Goal: Information Seeking & Learning: Find specific fact

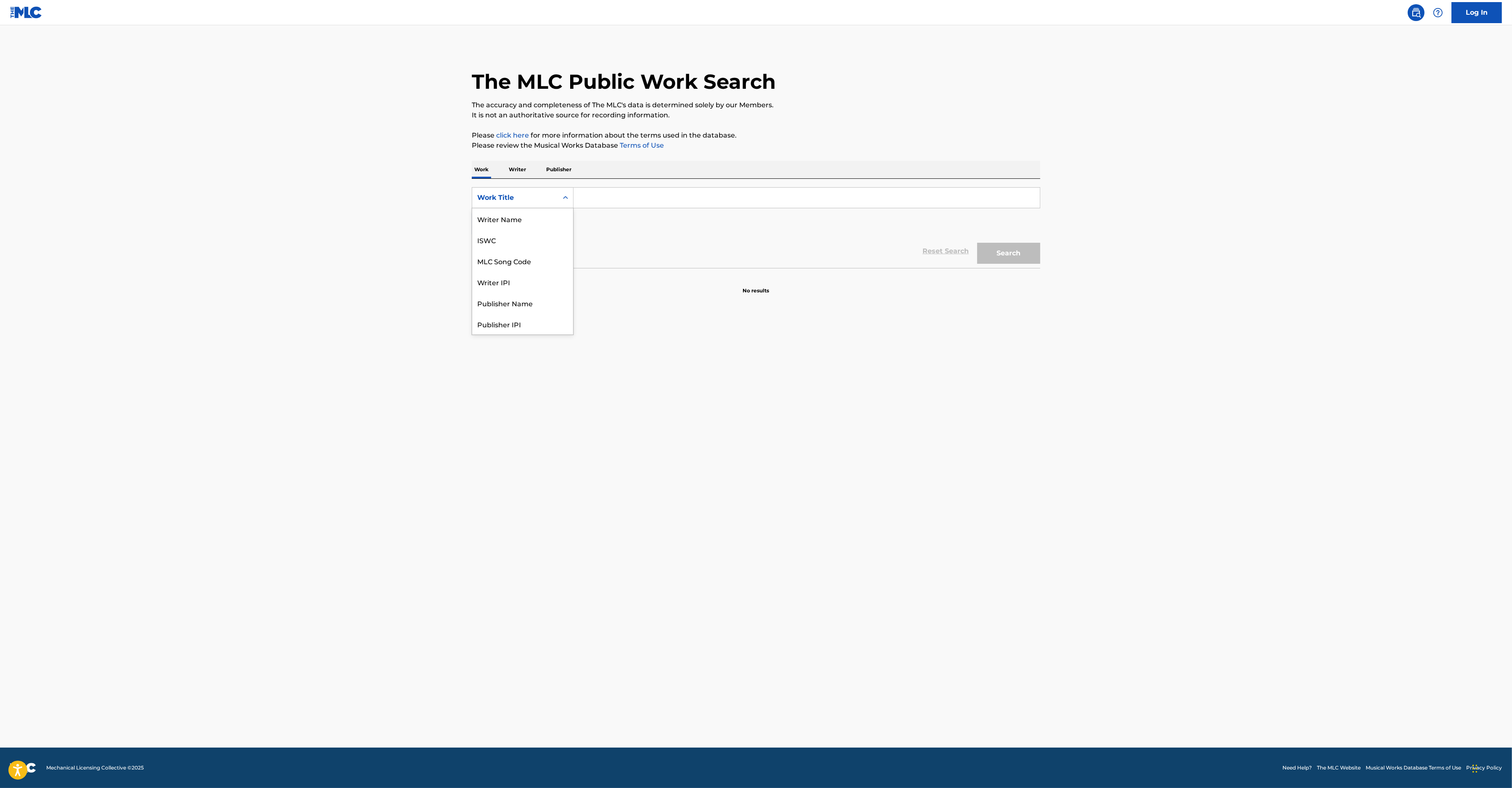
click at [509, 196] on div "Work Title" at bounding box center [514, 198] width 75 height 10
click at [524, 222] on div "MLC Song Code" at bounding box center [522, 219] width 101 height 21
click at [611, 198] on input "Search Form" at bounding box center [807, 198] width 466 height 20
paste input "L80036"
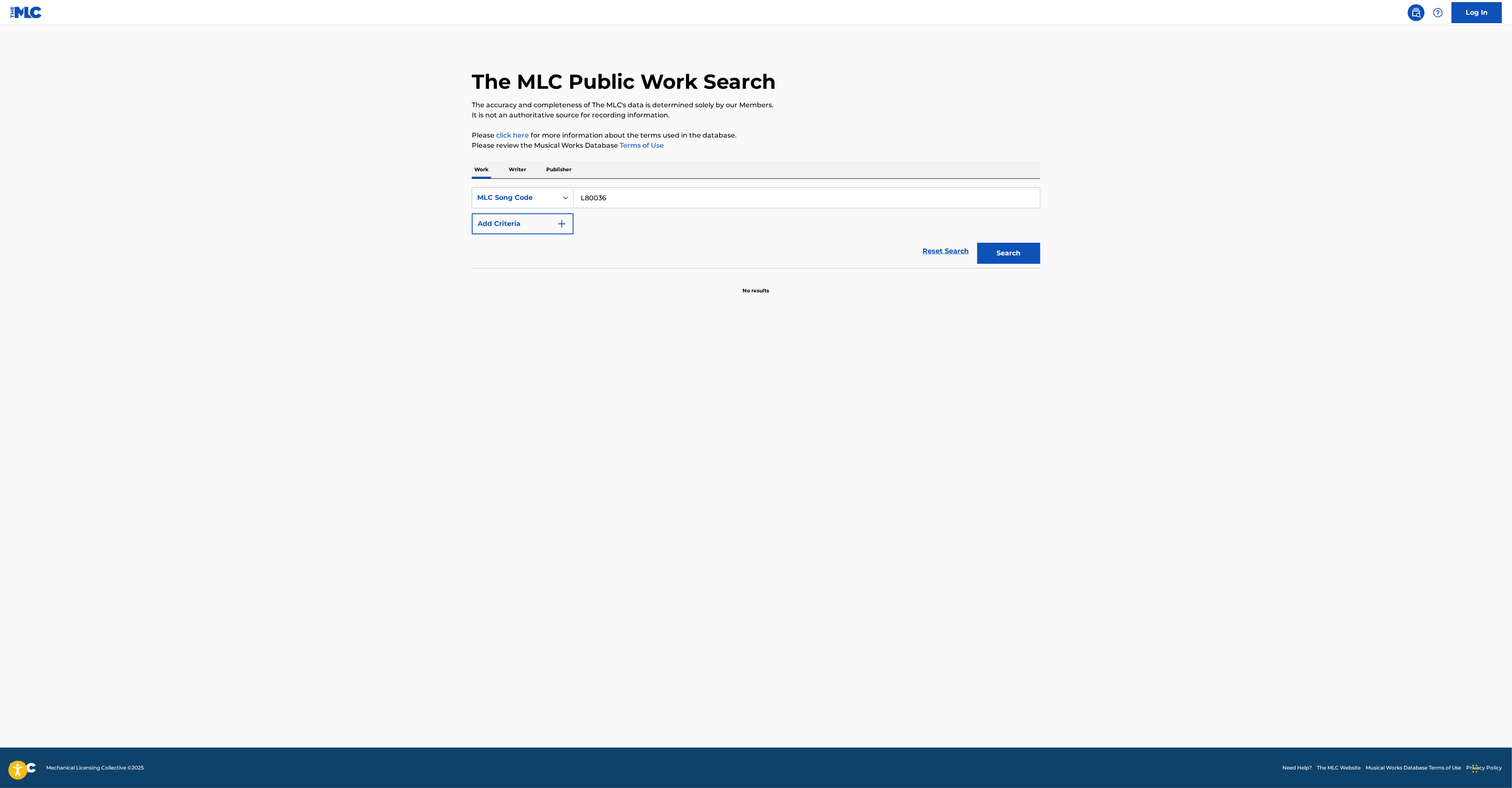
click at [1002, 255] on button "Search" at bounding box center [1009, 253] width 63 height 21
click at [709, 194] on input "L80036" at bounding box center [807, 198] width 466 height 20
click at [1003, 250] on button "Search" at bounding box center [1009, 253] width 63 height 21
click at [692, 203] on input "L80036" at bounding box center [807, 198] width 466 height 20
click at [590, 198] on input "L80036" at bounding box center [807, 198] width 466 height 20
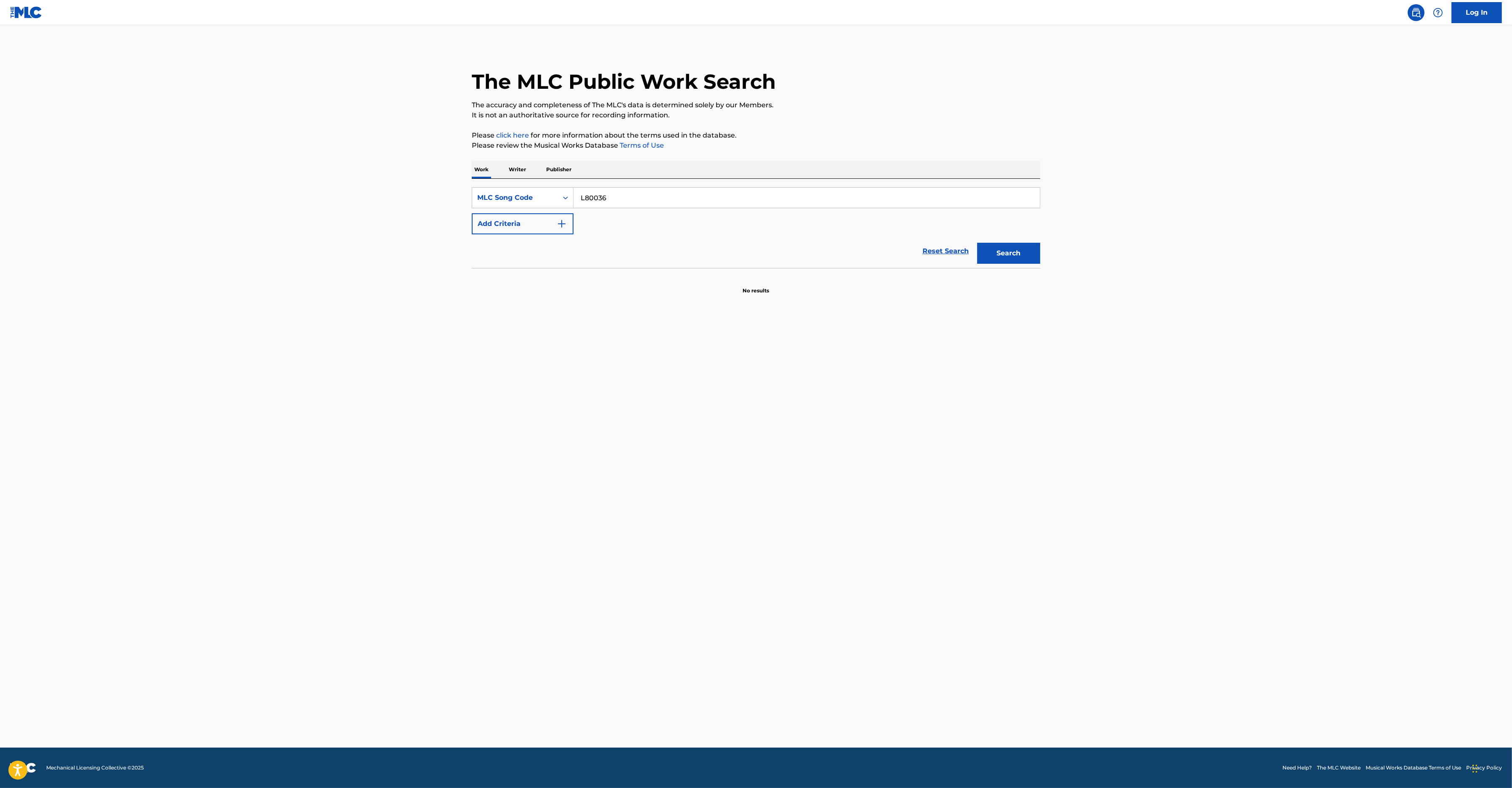
click at [585, 196] on input "L80036" at bounding box center [807, 198] width 466 height 20
click at [582, 195] on input "L80036" at bounding box center [807, 198] width 466 height 20
type input "L80036"
click at [1019, 253] on button "Search" at bounding box center [1009, 253] width 63 height 21
click at [616, 299] on div "LOVE AGAIN MLC Song Code : L80036 ISWC : T9108630440" at bounding box center [597, 316] width 216 height 38
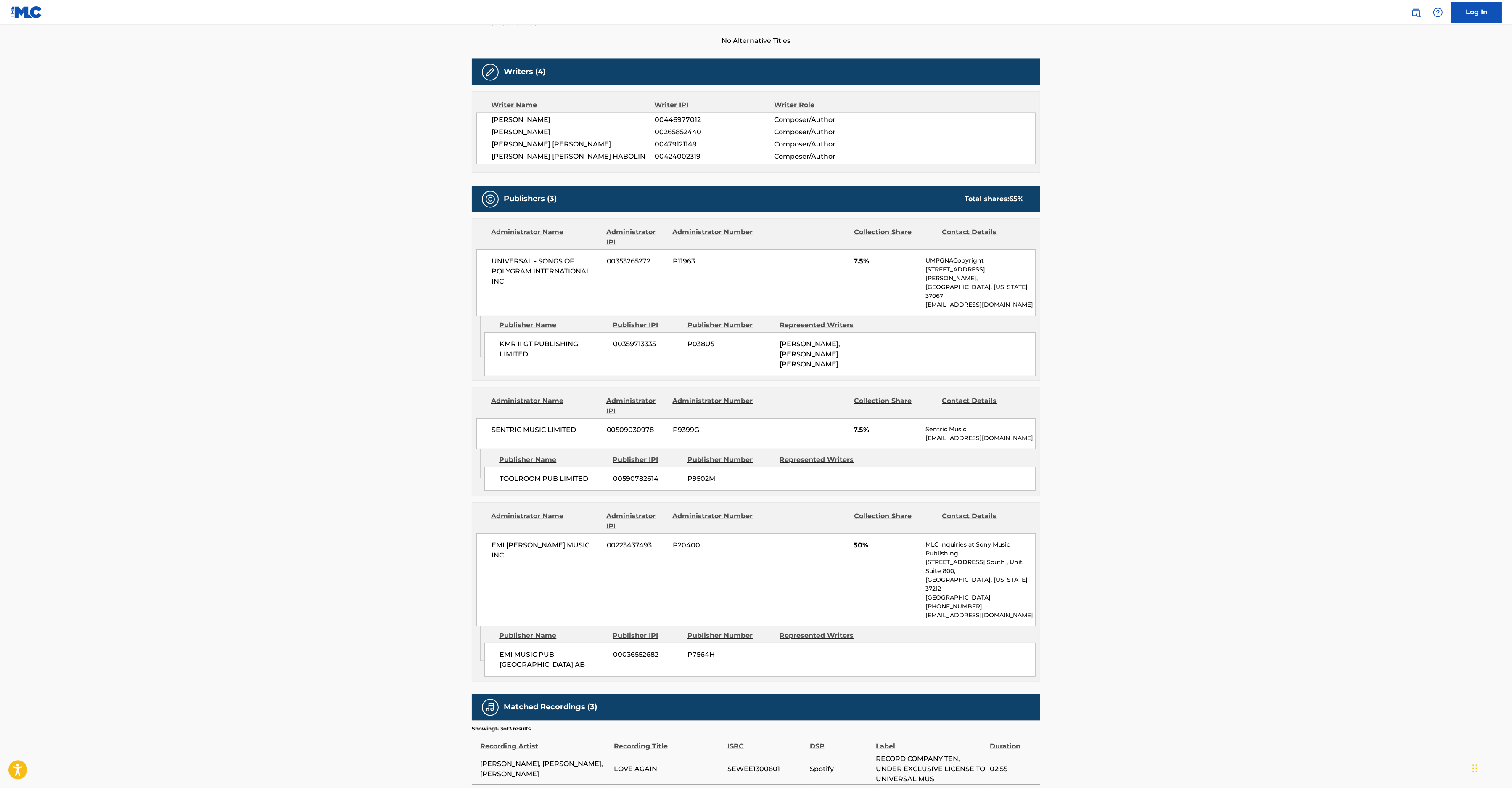
scroll to position [173, 0]
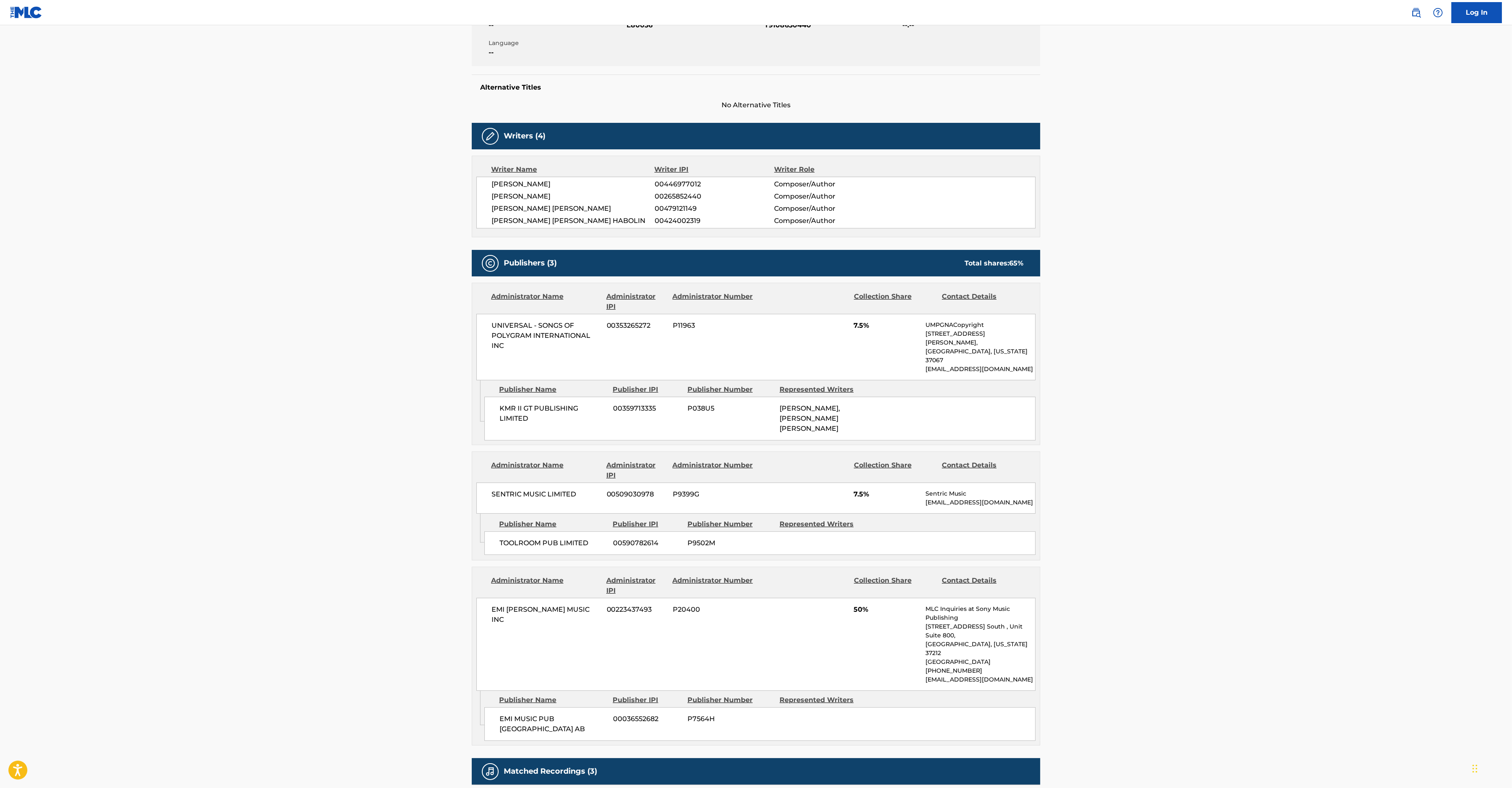
click at [1333, 343] on main "< Back to public search results Copy work link LOVE AGAIN Work Detail Member Wo…" at bounding box center [756, 377] width 1512 height 1051
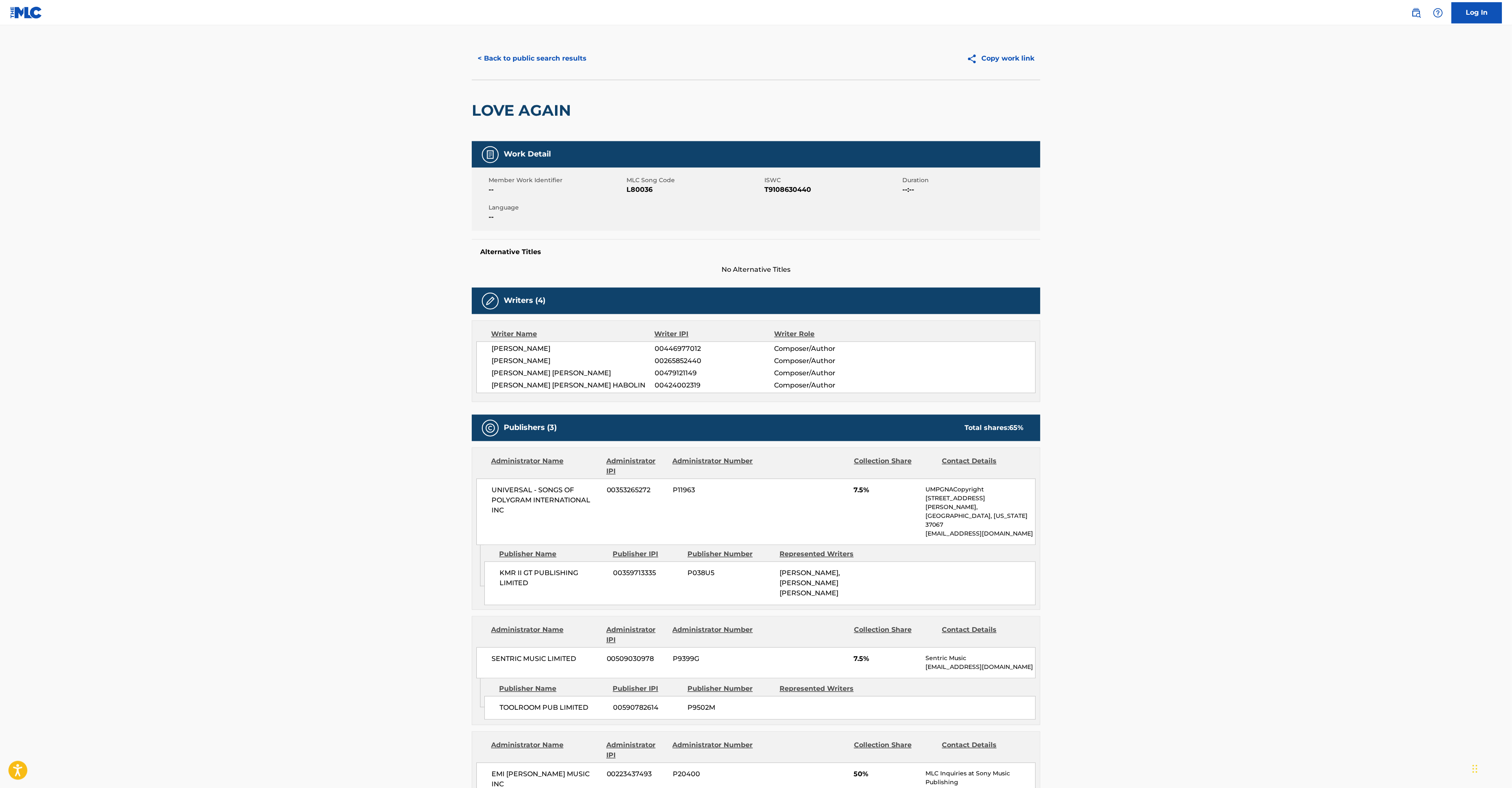
scroll to position [0, 0]
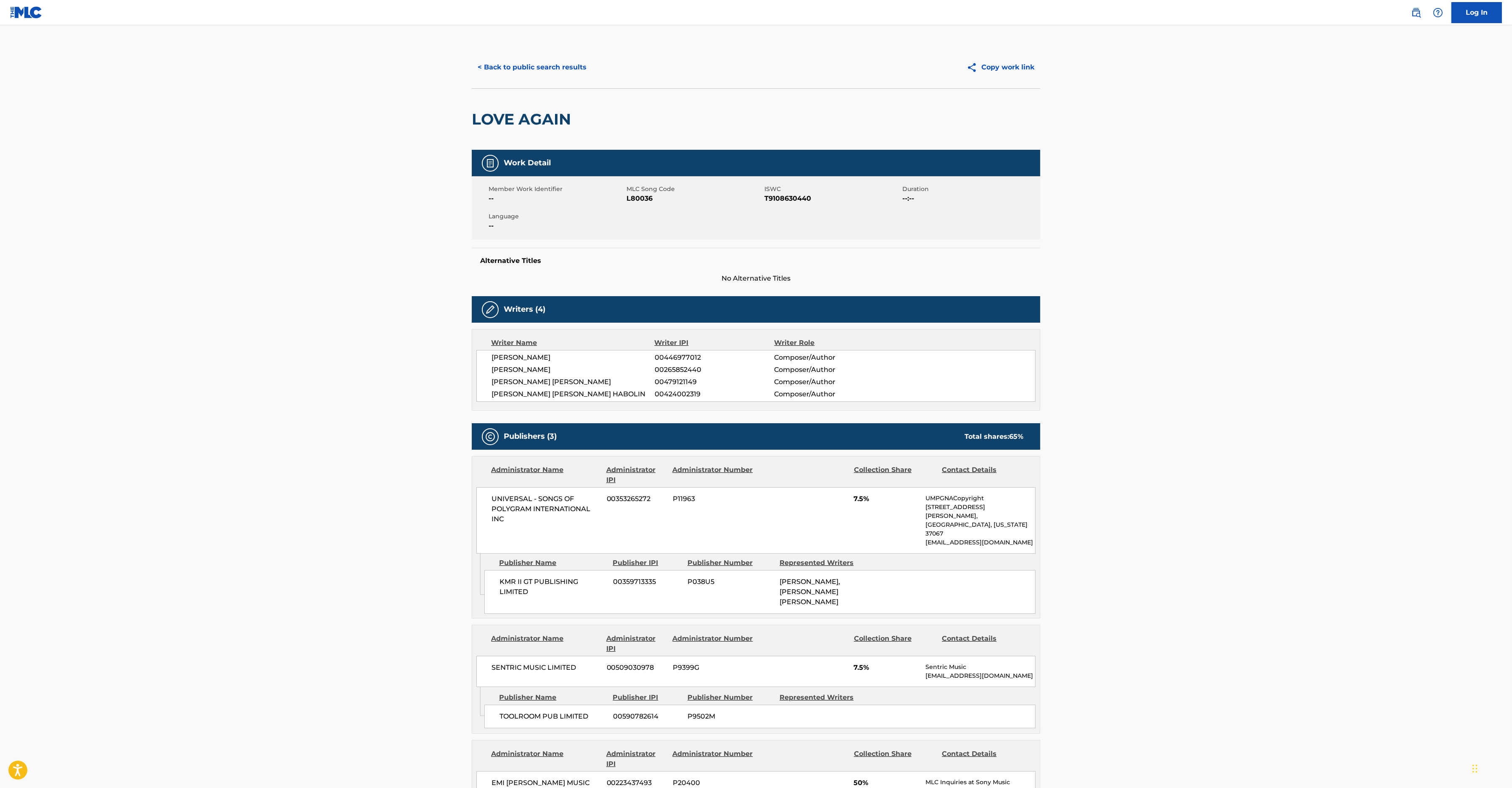
click at [527, 64] on button "< Back to public search results" at bounding box center [532, 67] width 121 height 21
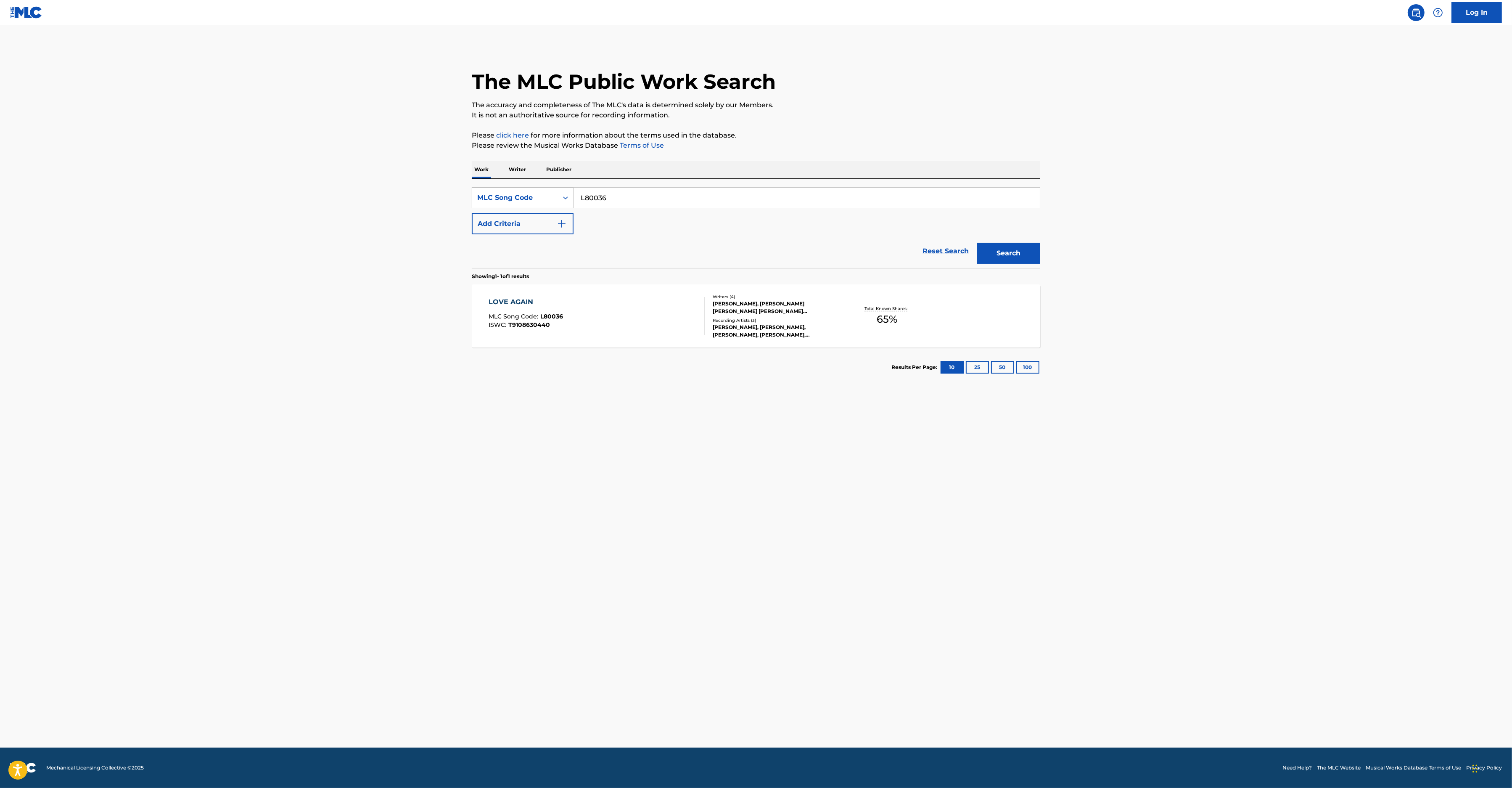
drag, startPoint x: 634, startPoint y: 194, endPoint x: 572, endPoint y: 192, distance: 62.0
click at [628, 194] on input "L80036" at bounding box center [807, 198] width 466 height 20
click at [506, 192] on div "MLC Song Code" at bounding box center [515, 198] width 86 height 16
click at [511, 224] on div "Work Title" at bounding box center [522, 219] width 101 height 21
click at [628, 204] on input "Search Form" at bounding box center [807, 198] width 466 height 20
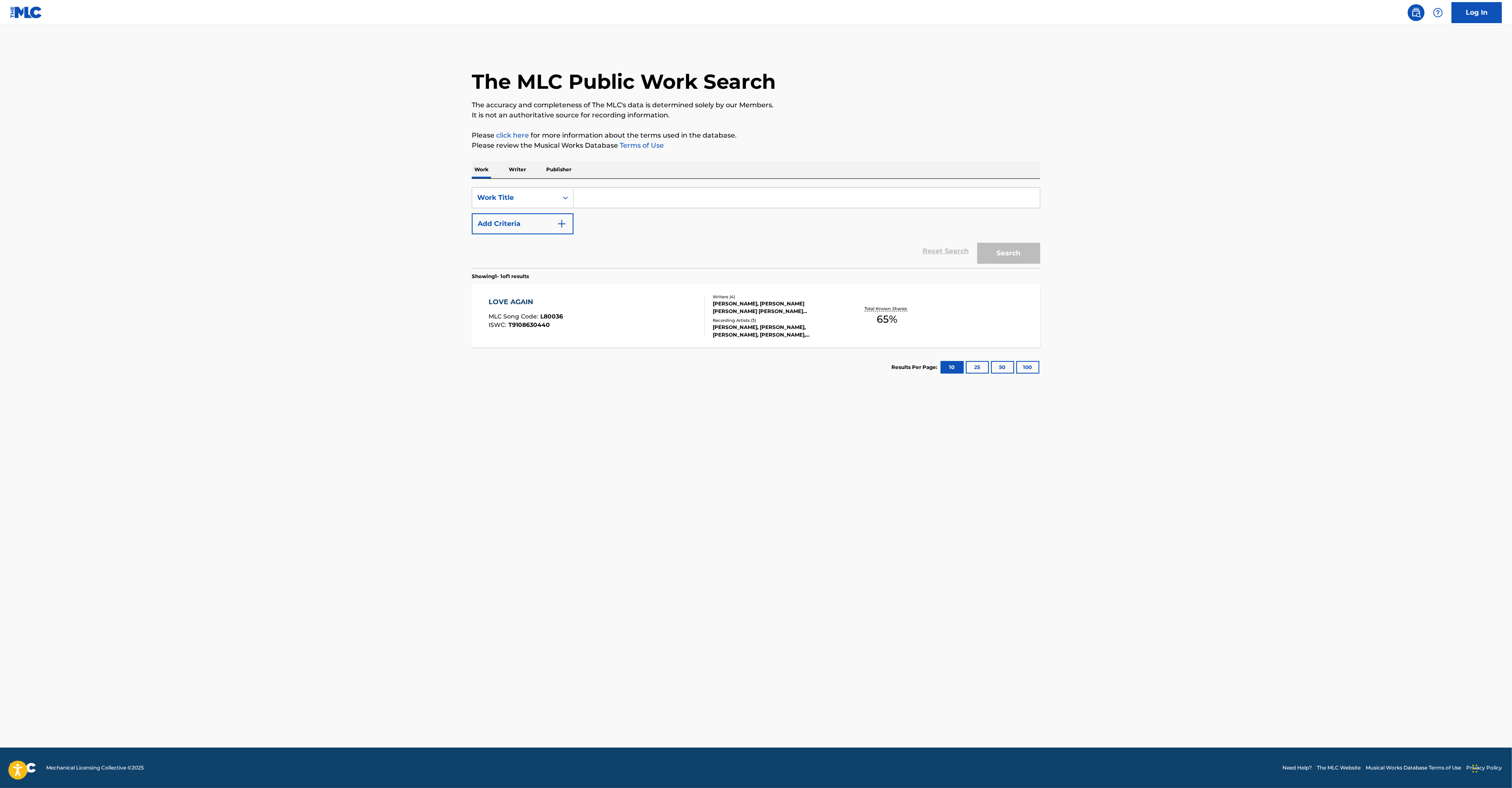
paste input "LOVE AGAIN"
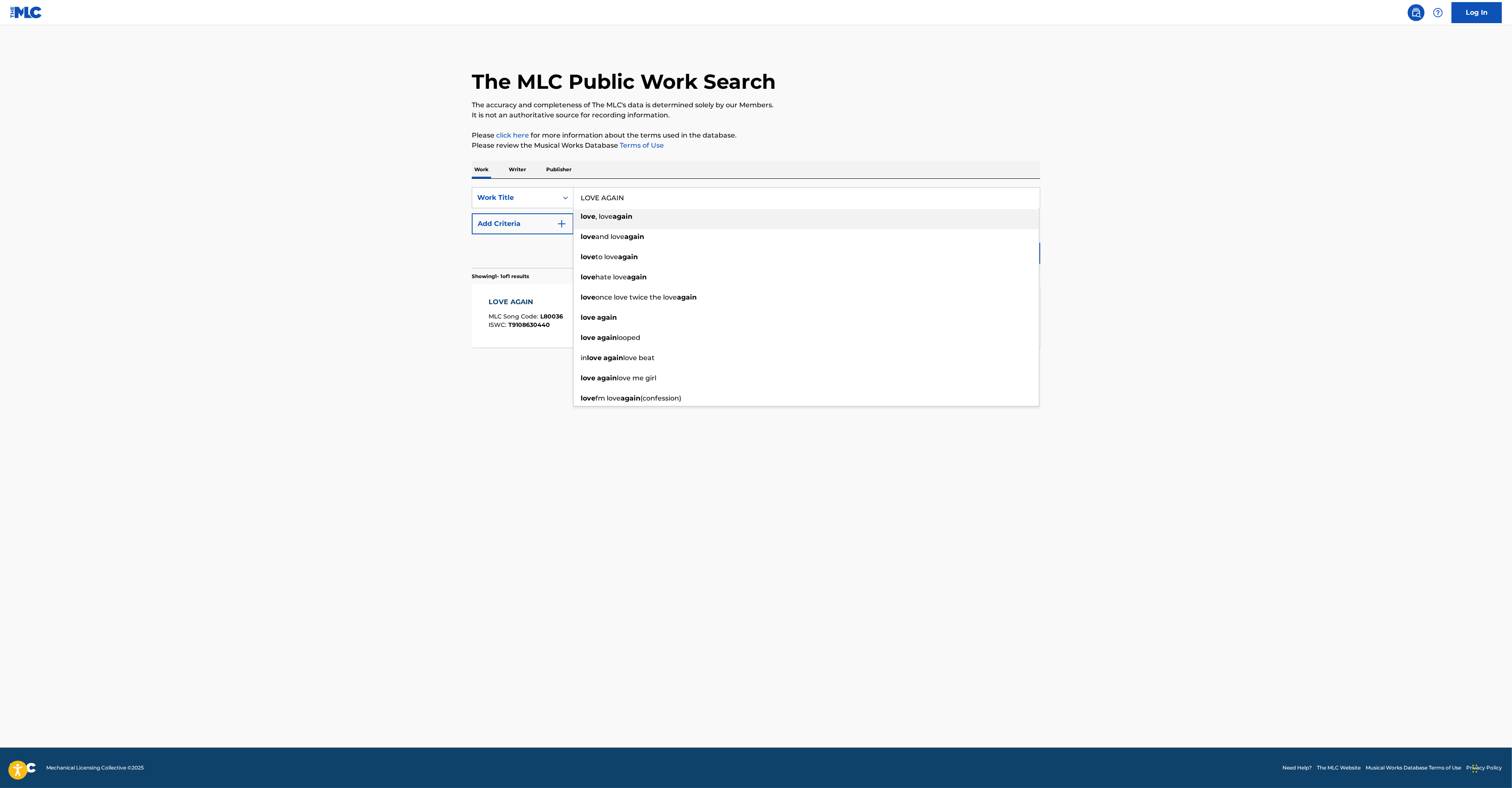
type input "LOVE AGAIN"
click at [531, 226] on button "Add Criteria" at bounding box center [523, 224] width 102 height 21
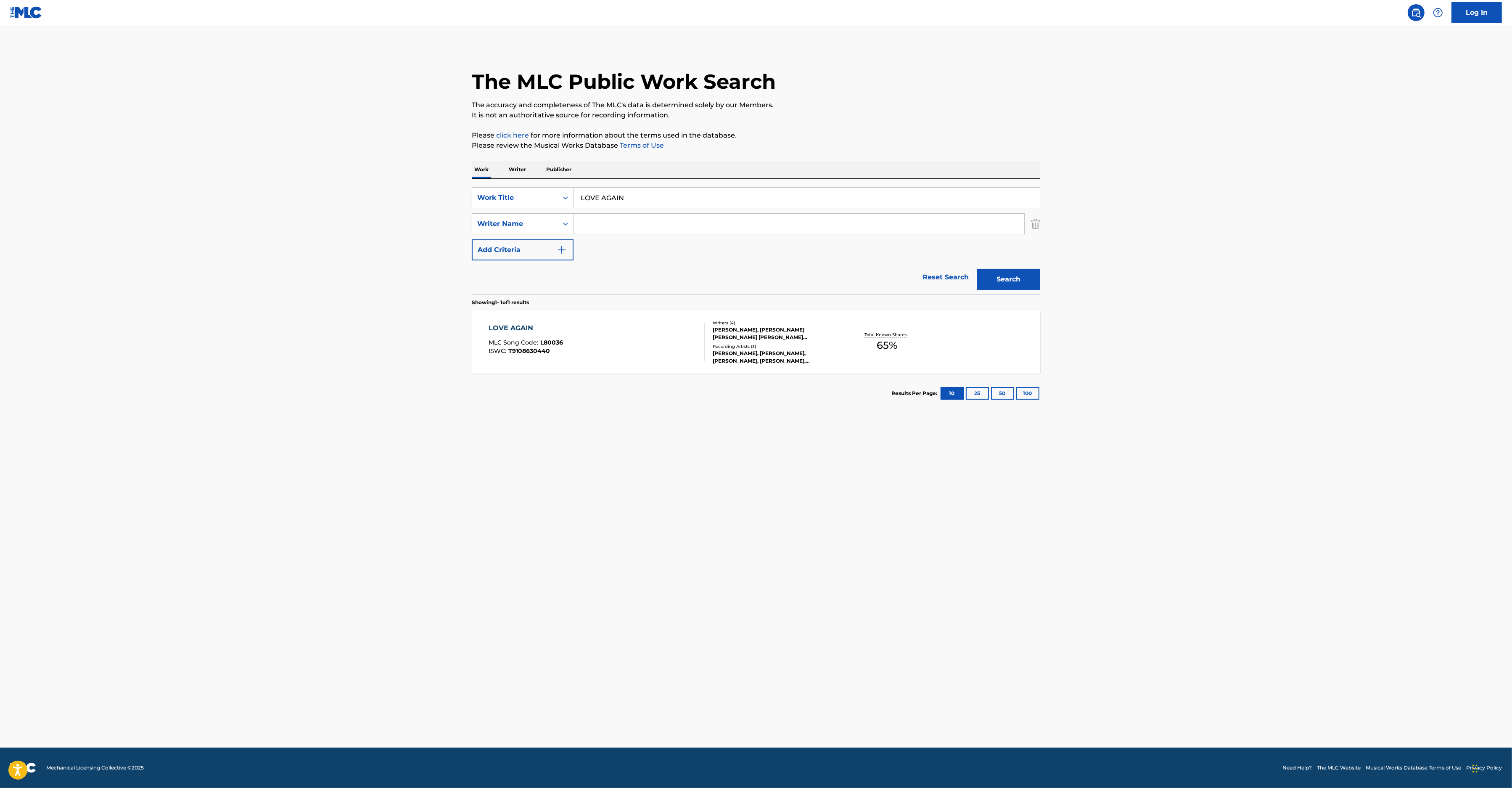
click at [698, 211] on div "SearchWithCriteria4f023597-a21f-48cf-9fde-ee5e86261bd3 Work Title LOVE AGAIN Se…" at bounding box center [756, 224] width 569 height 73
click at [683, 224] on input "Search Form" at bounding box center [799, 224] width 451 height 20
paste input "[PERSON_NAME]"
type input "[PERSON_NAME]"
click at [995, 277] on button "Search" at bounding box center [1009, 279] width 63 height 21
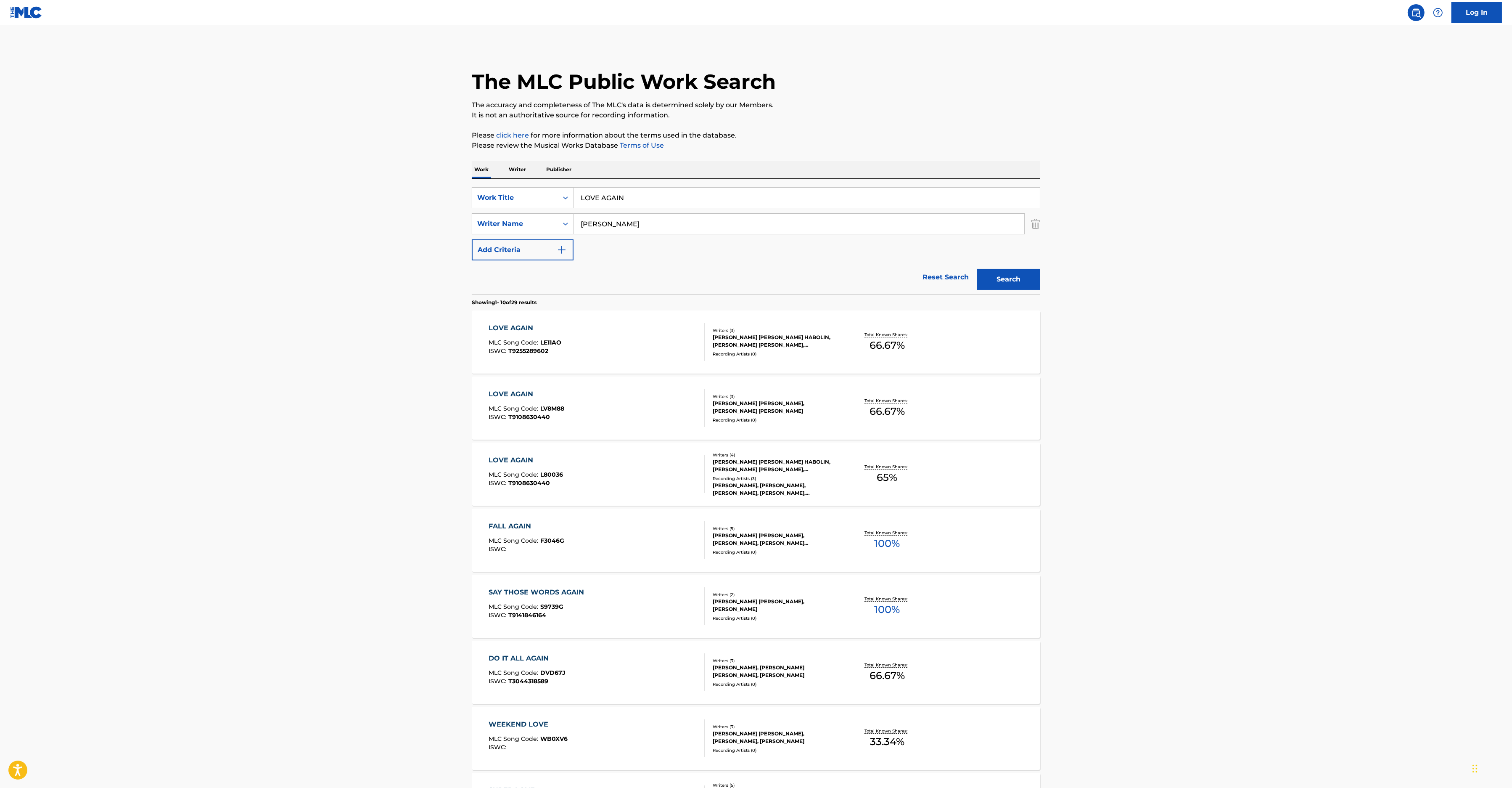
click at [611, 334] on div "LOVE AGAIN MLC Song Code : LE11AO ISWC : T9255289602" at bounding box center [597, 342] width 216 height 38
click at [581, 388] on div "LOVE AGAIN MLC Song Code : LV8M88 ISWC : T9108630440 Writers ( 3 ) [PERSON_NAME…" at bounding box center [756, 408] width 569 height 63
click at [634, 458] on div "LOVE AGAIN MLC Song Code : L80036 ISWC : T9108630440" at bounding box center [597, 474] width 216 height 38
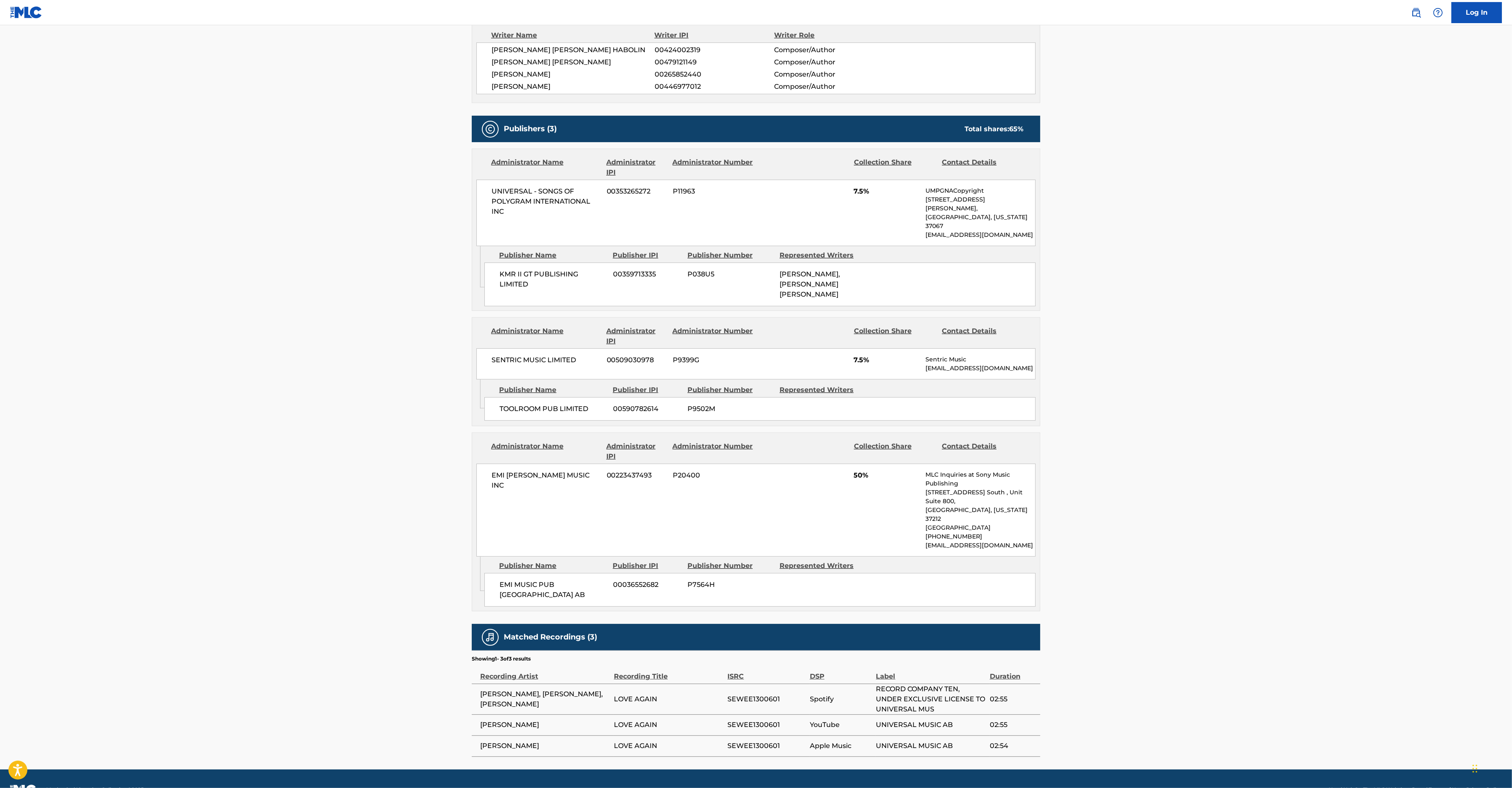
scroll to position [308, 0]
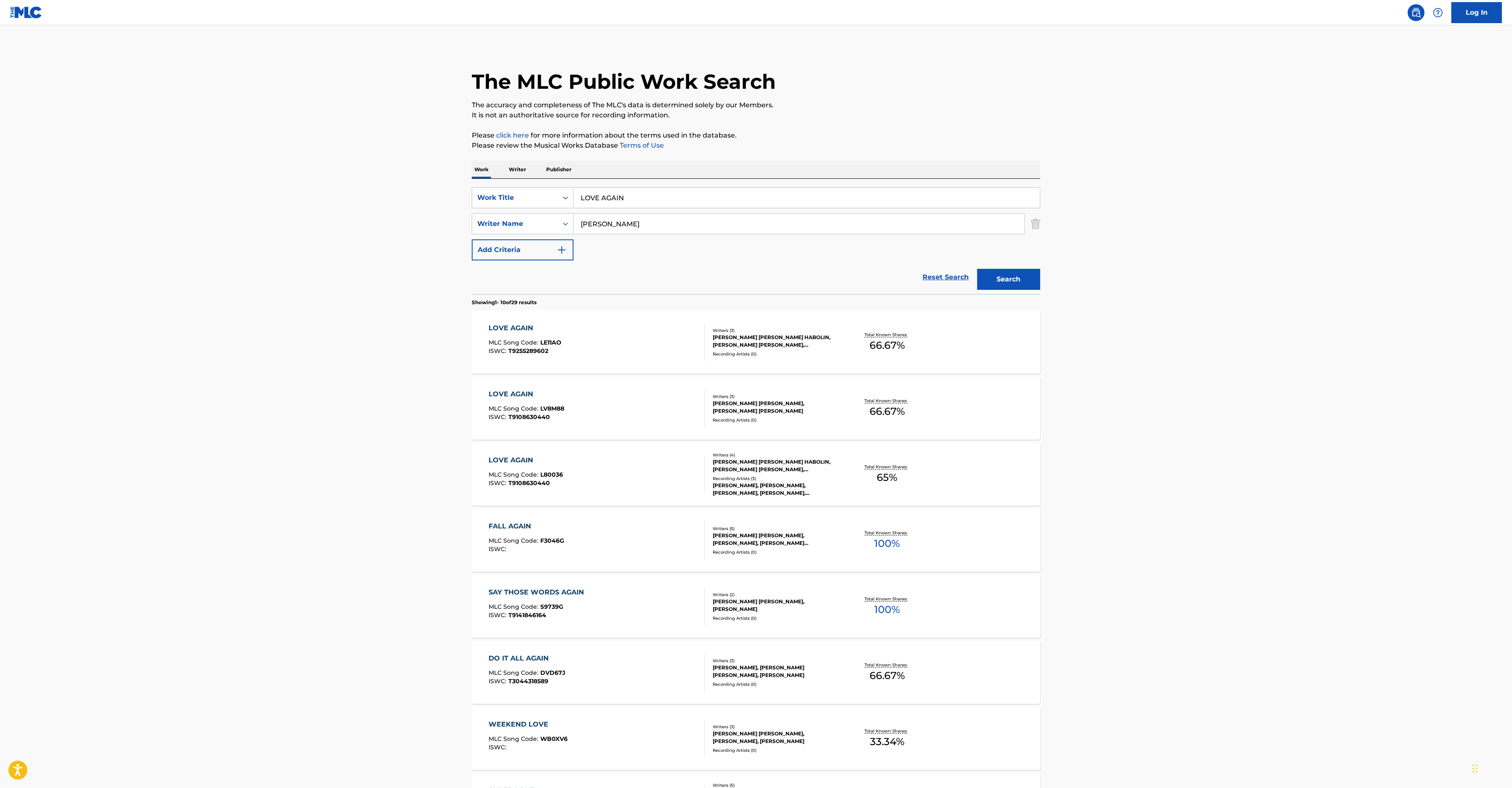
click at [570, 343] on div "LOVE AGAIN MLC Song Code : LE11AO ISWC : T9255289602" at bounding box center [597, 342] width 216 height 38
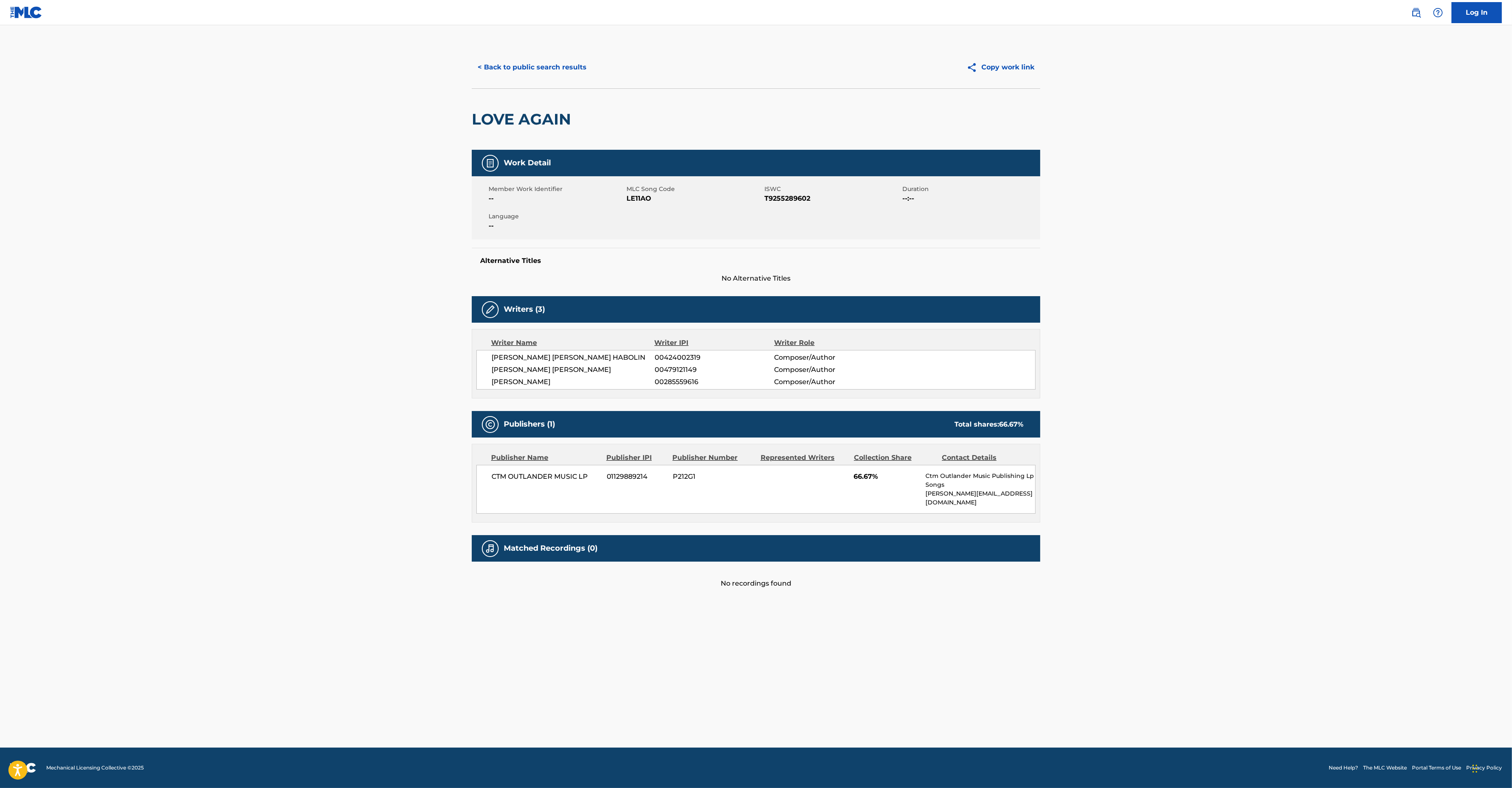
click at [642, 194] on span "LE11AO" at bounding box center [695, 198] width 136 height 10
copy span "LE11AO"
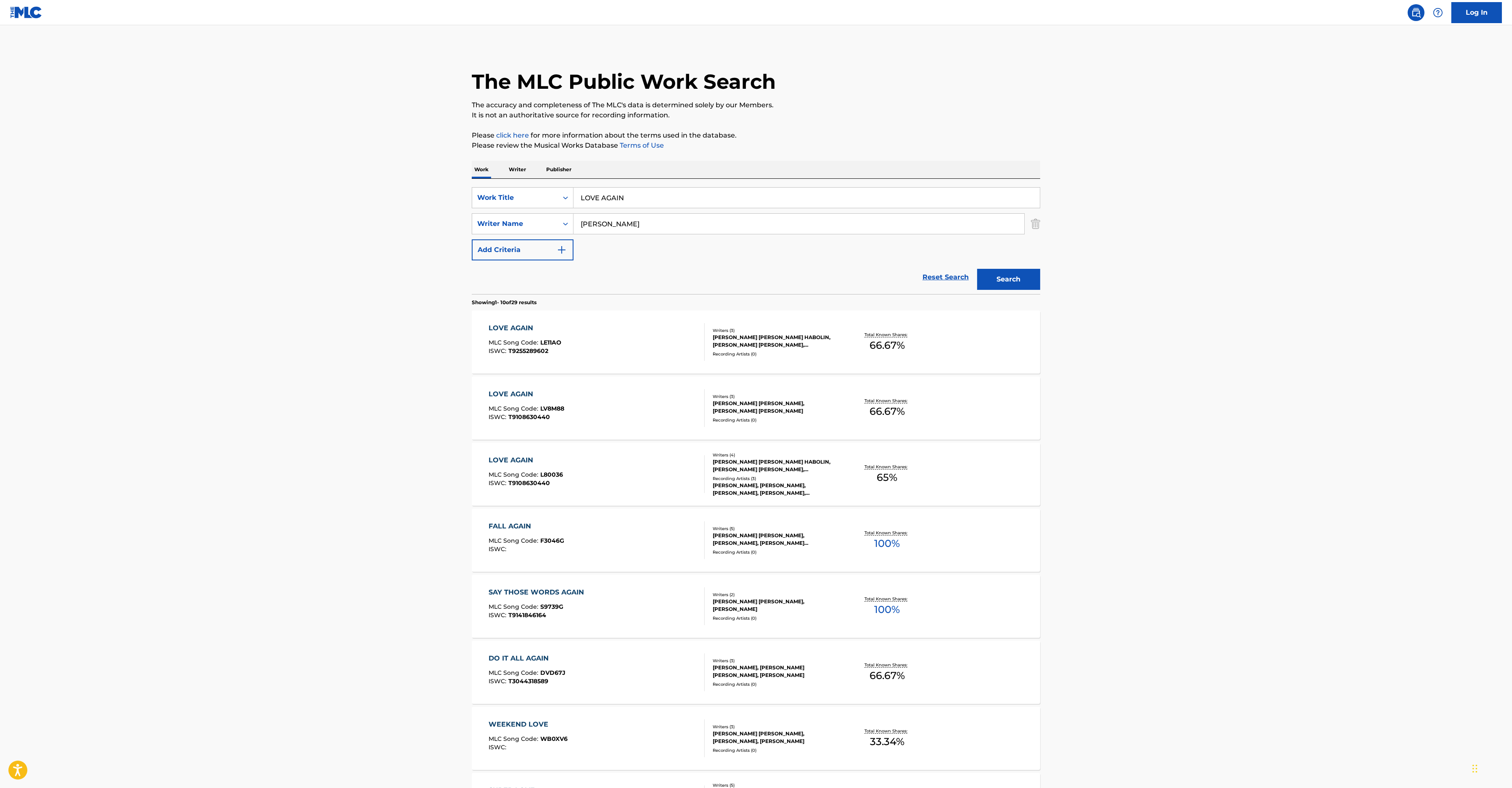
click at [590, 395] on div "LOVE AGAIN MLC Song Code : LV8M88 ISWC : T9108630440" at bounding box center [597, 407] width 216 height 38
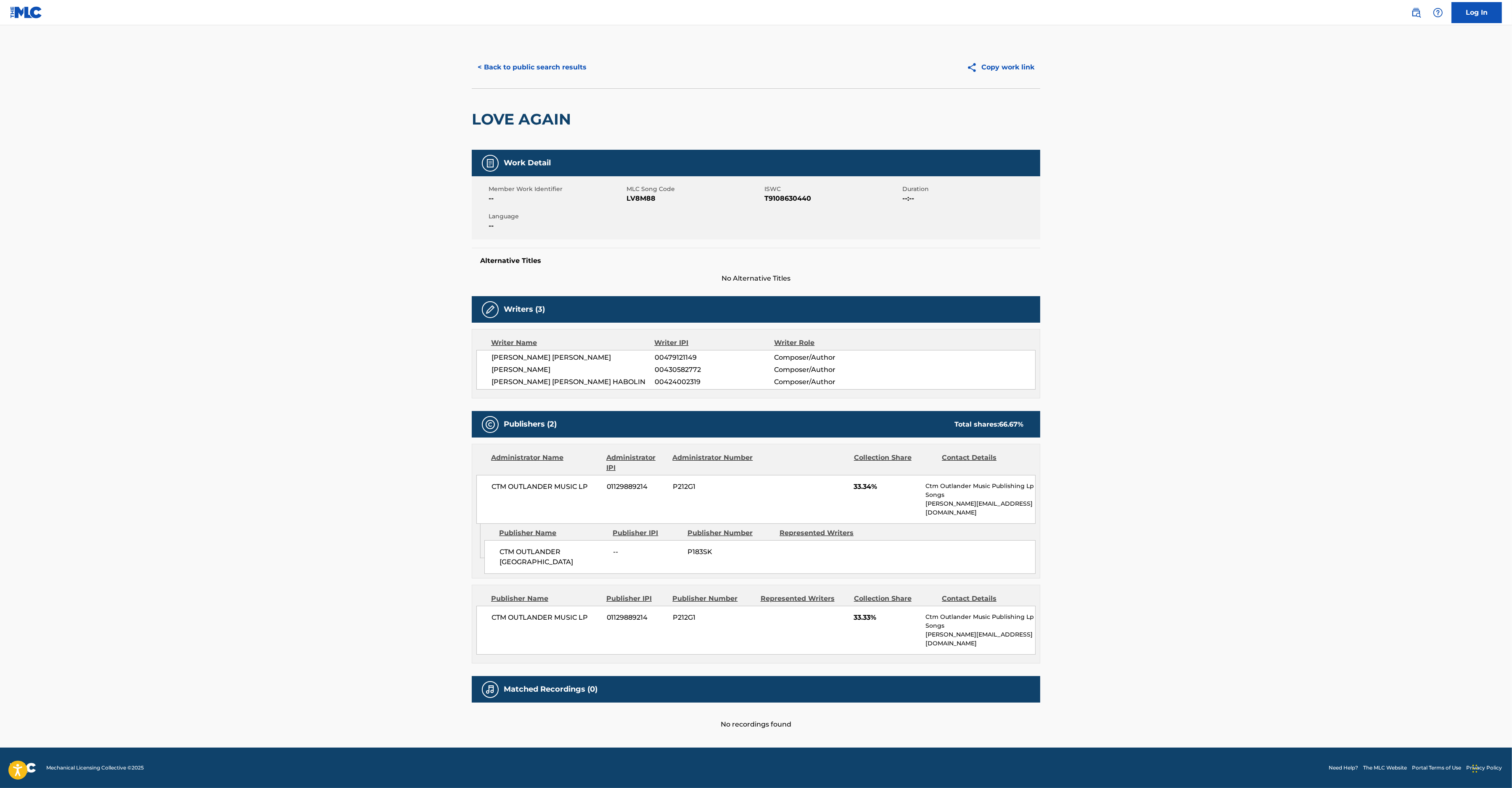
click at [636, 202] on span "LV8M88" at bounding box center [695, 198] width 136 height 10
copy span "LV8M88"
click at [514, 68] on button "< Back to public search results" at bounding box center [532, 67] width 121 height 21
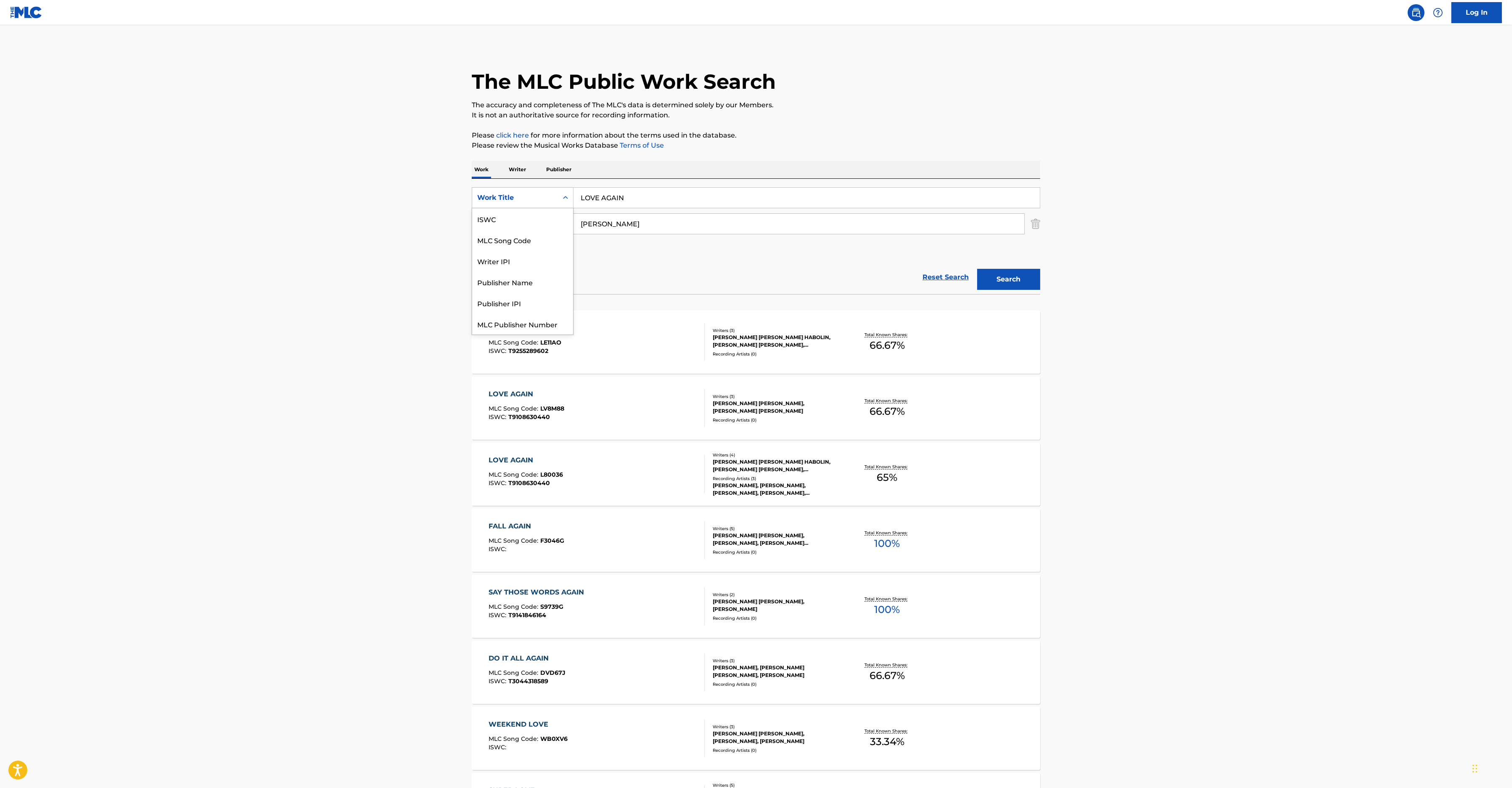
click at [506, 202] on div "Work Title" at bounding box center [514, 198] width 75 height 10
click at [512, 224] on div "MLC Song Code" at bounding box center [522, 219] width 101 height 21
click at [620, 203] on input "Search Form" at bounding box center [807, 198] width 466 height 20
paste input "DVBYD0"
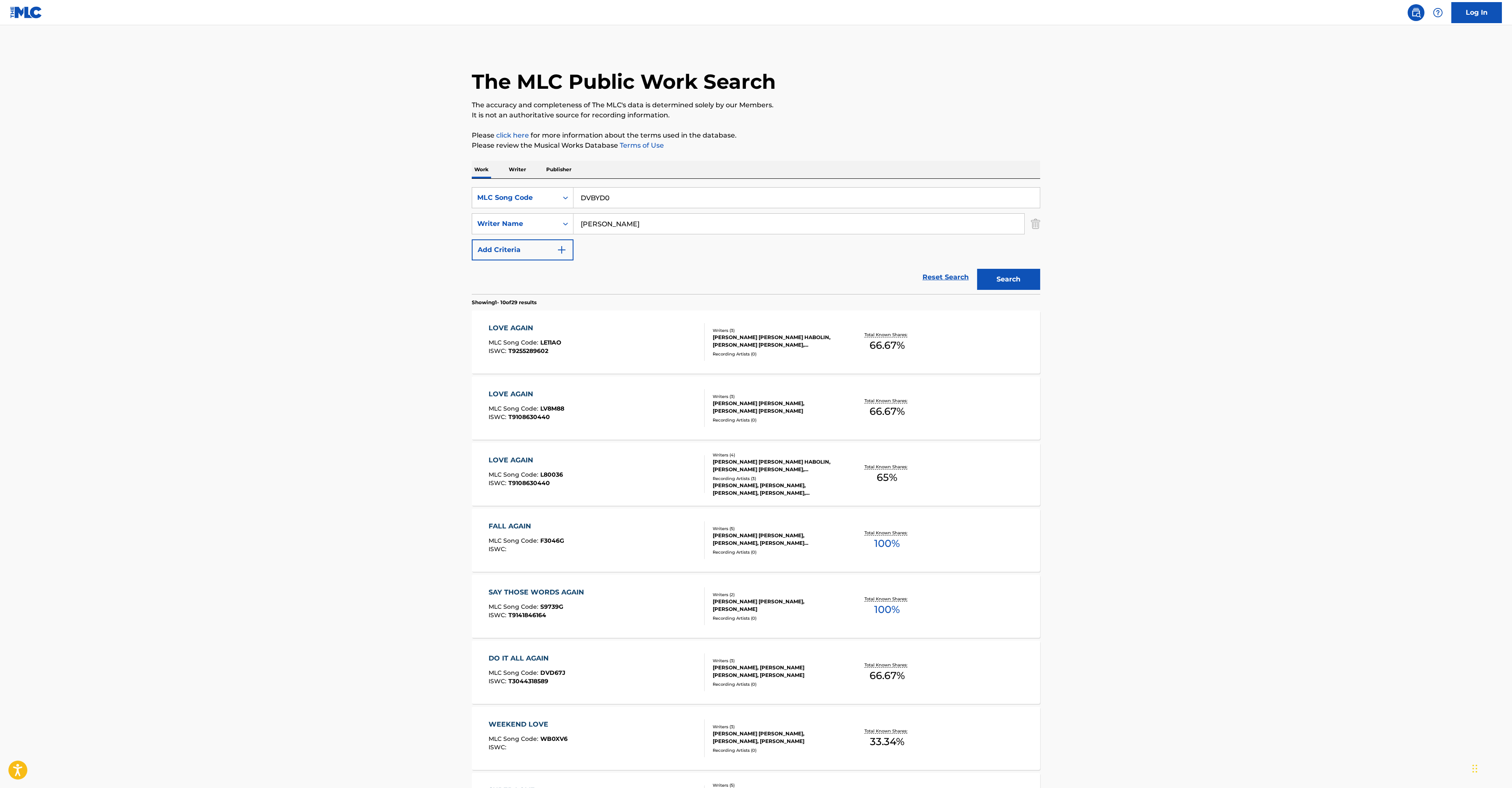
type input "DVBYD0"
drag, startPoint x: 615, startPoint y: 221, endPoint x: 462, endPoint y: 215, distance: 153.1
click at [573, 215] on input "[PERSON_NAME]" at bounding box center [799, 224] width 451 height 20
click at [1010, 283] on button "Search" at bounding box center [1009, 279] width 63 height 21
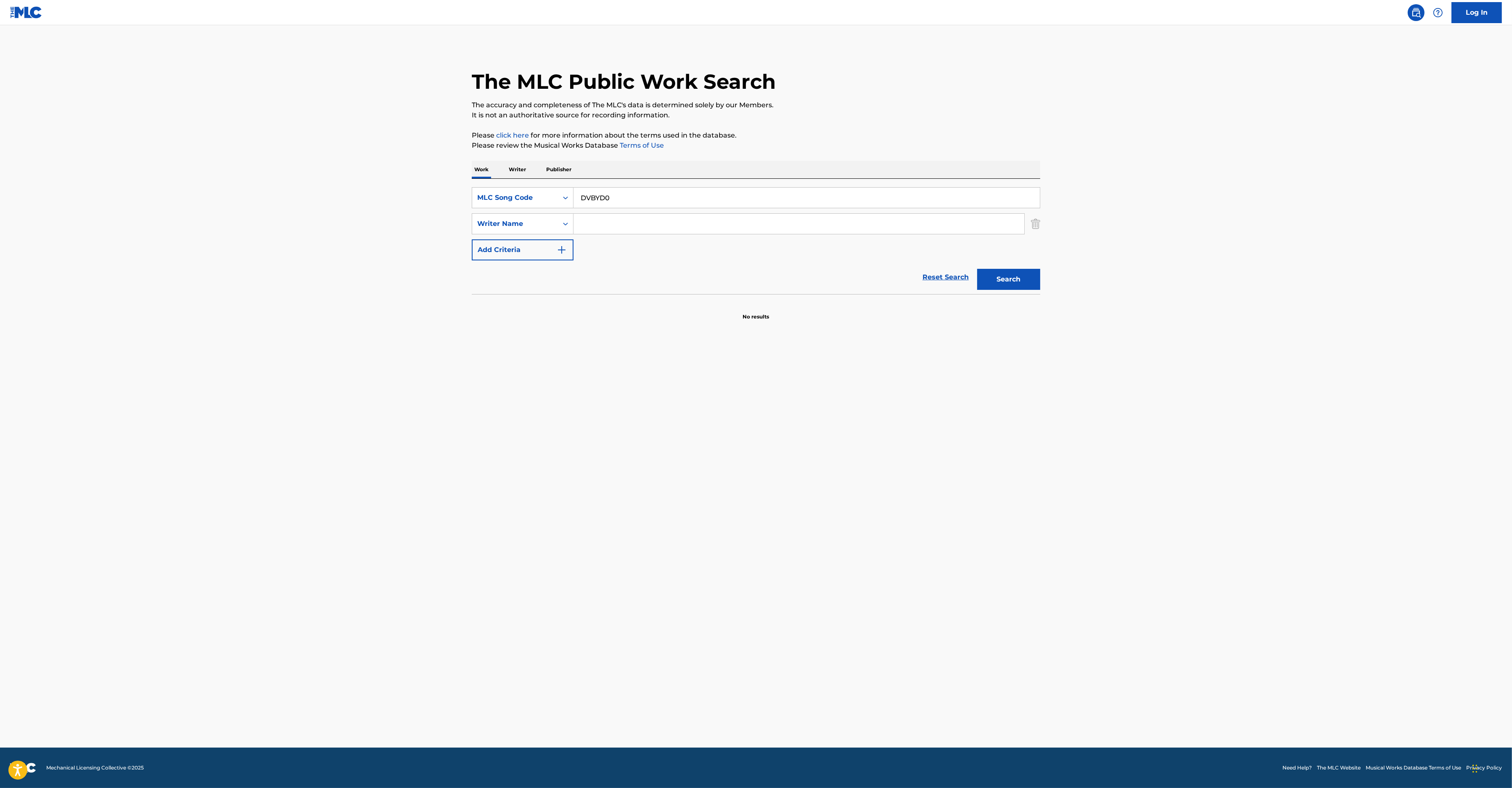
drag, startPoint x: 641, startPoint y: 179, endPoint x: 642, endPoint y: 192, distance: 13.0
click at [641, 179] on div "SearchWithCriteria77beedc1-c9c3-4a61-b03a-dcc4990e2a74 MLC Song Code DVBYD0 Sea…" at bounding box center [756, 236] width 569 height 115
click at [642, 194] on input "DVBYD0" at bounding box center [807, 198] width 466 height 20
click at [1007, 287] on button "Search" at bounding box center [1009, 279] width 63 height 21
click at [581, 200] on input "DVBYD0" at bounding box center [807, 198] width 466 height 20
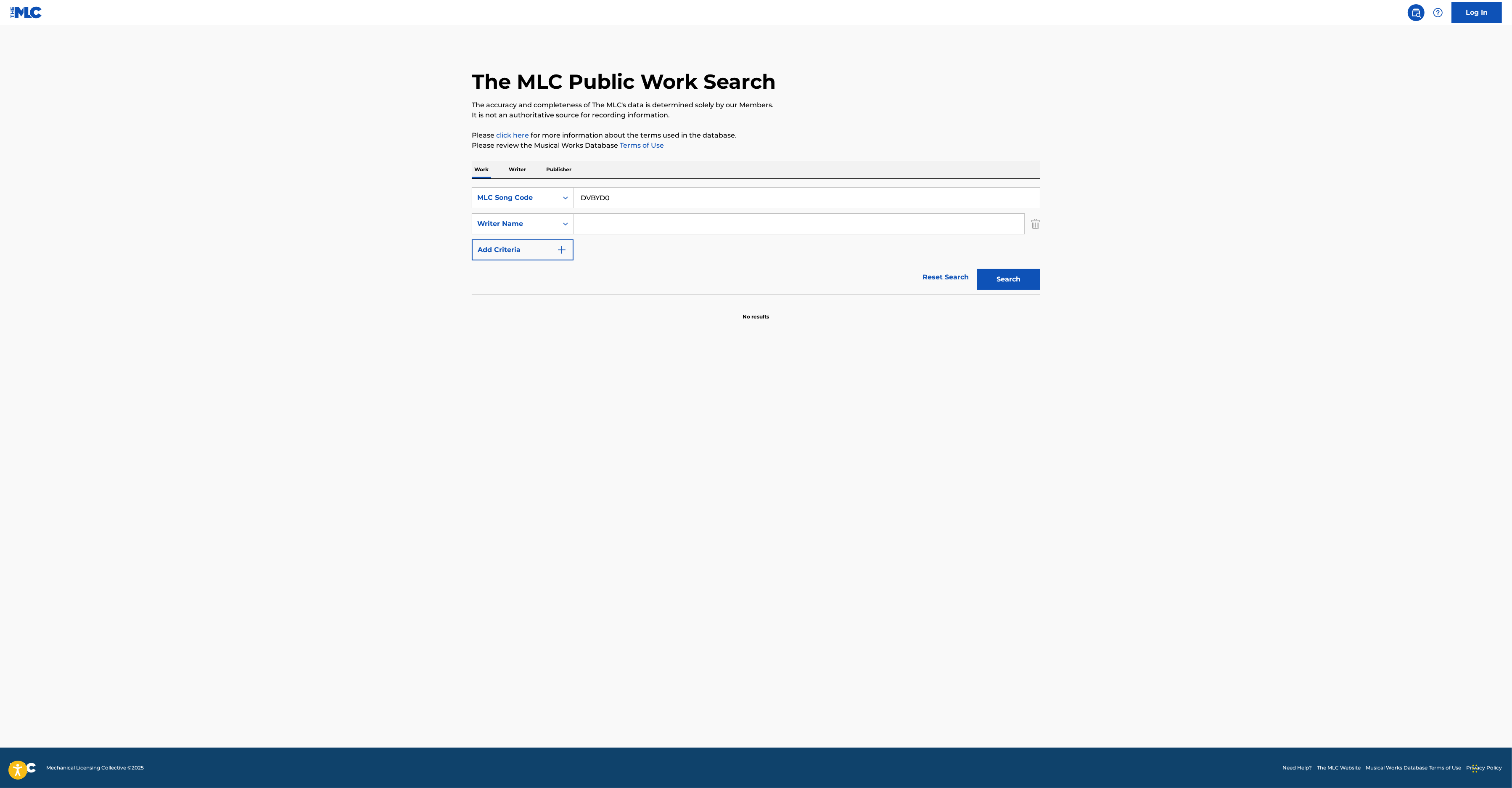
click at [583, 201] on input "DVBYD0" at bounding box center [807, 198] width 466 height 20
type input "DVBYD0"
click at [995, 279] on button "Search" at bounding box center [1009, 279] width 63 height 21
click at [597, 347] on div "DECLINE MLC Song Code : DVBYD0 ISWC : T9229796456" at bounding box center [597, 342] width 216 height 38
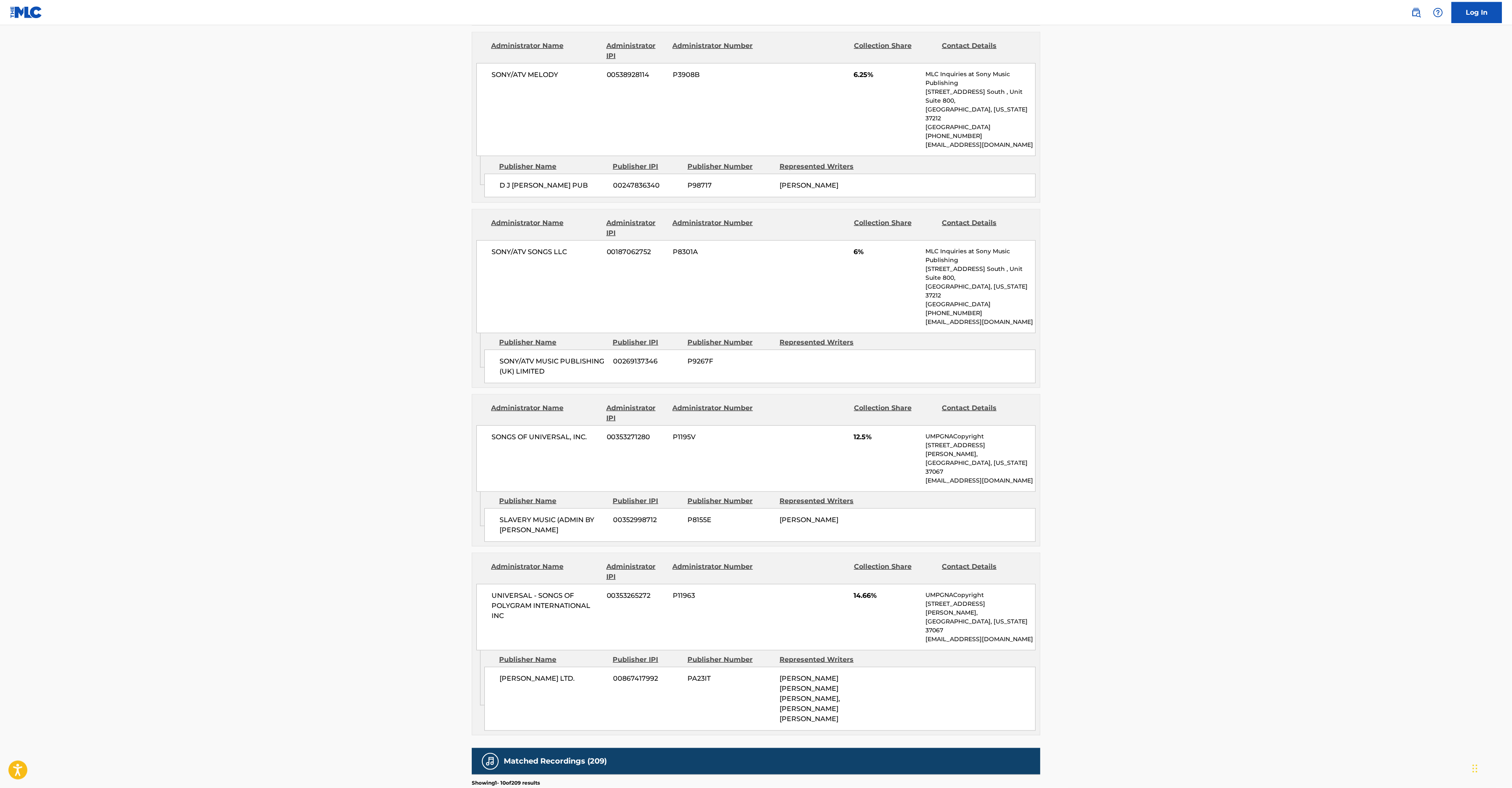
scroll to position [1074, 0]
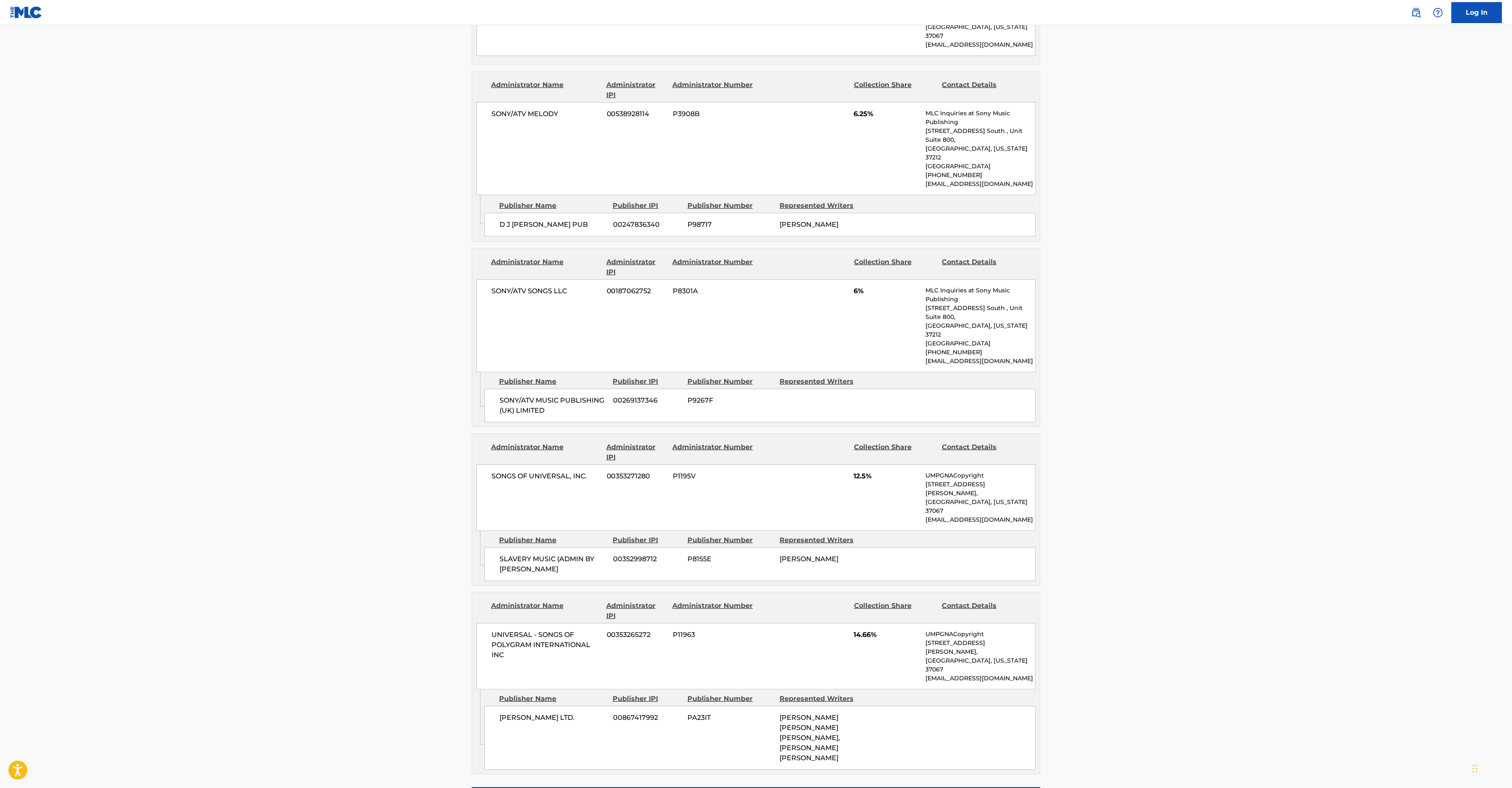
click at [347, 392] on main "< Back to public search results Copy work link DECLINE Work Detail Member Work …" at bounding box center [756, 26] width 1512 height 2149
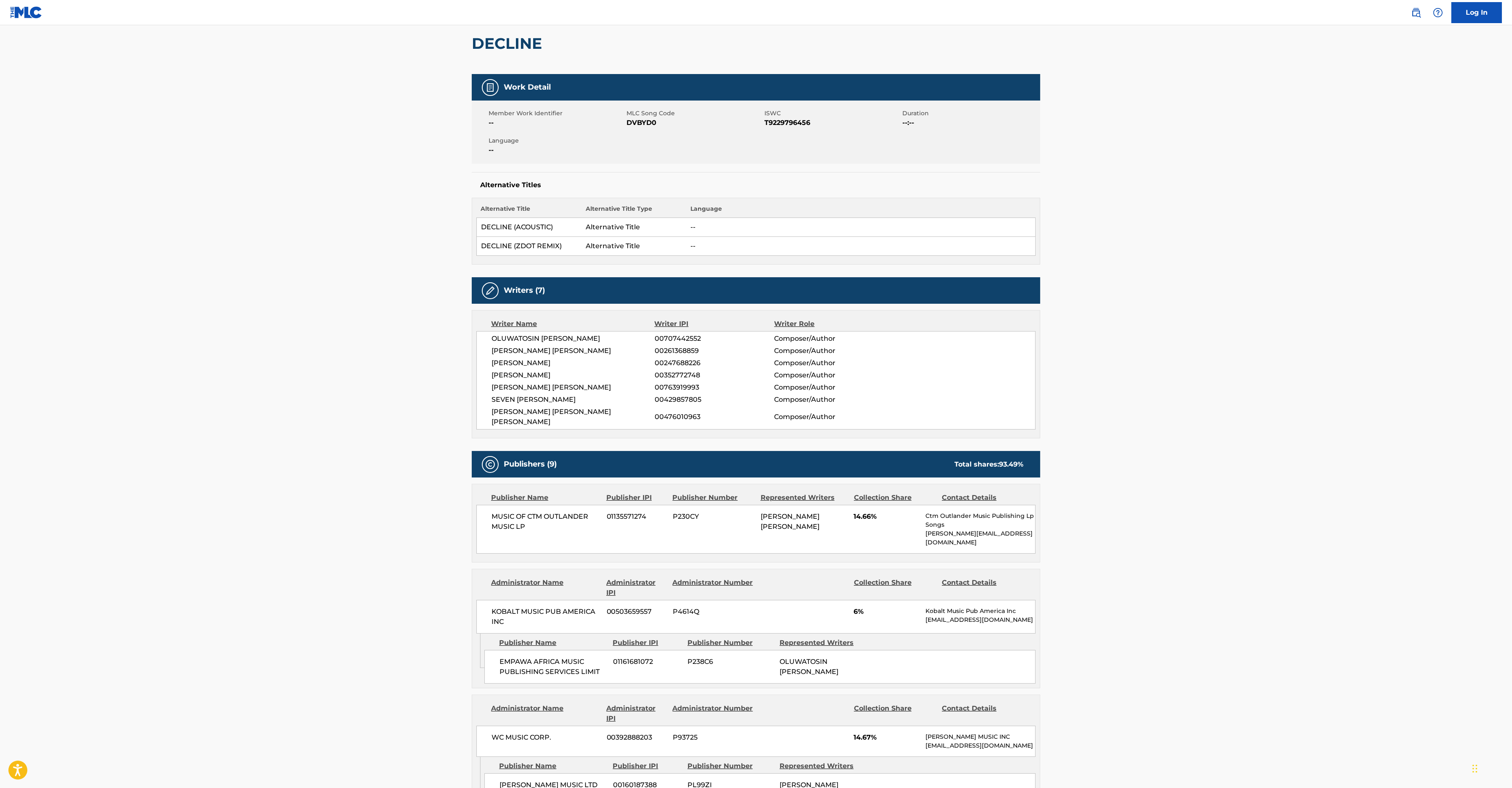
scroll to position [0, 0]
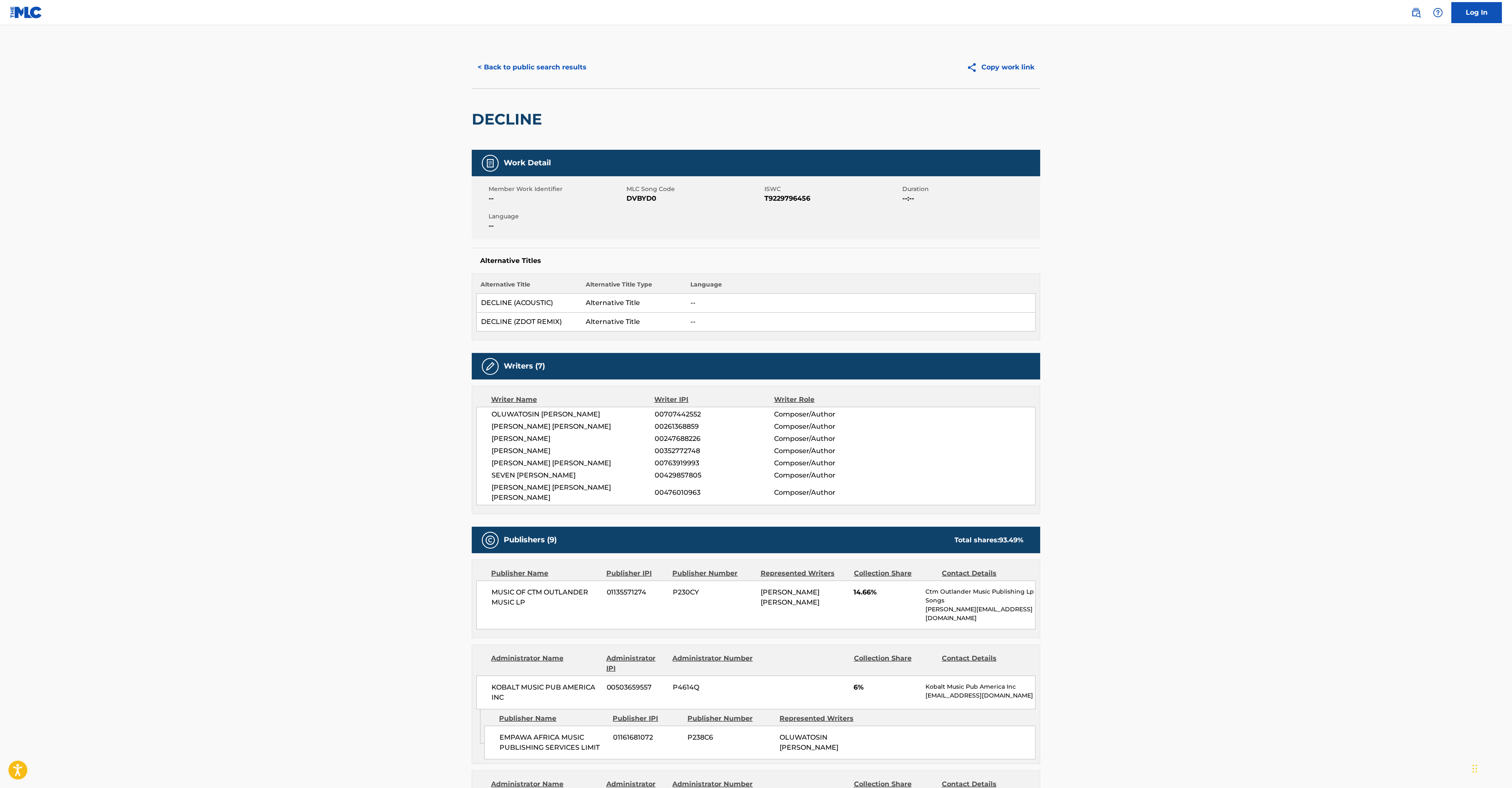
click at [498, 68] on button "< Back to public search results" at bounding box center [532, 67] width 121 height 21
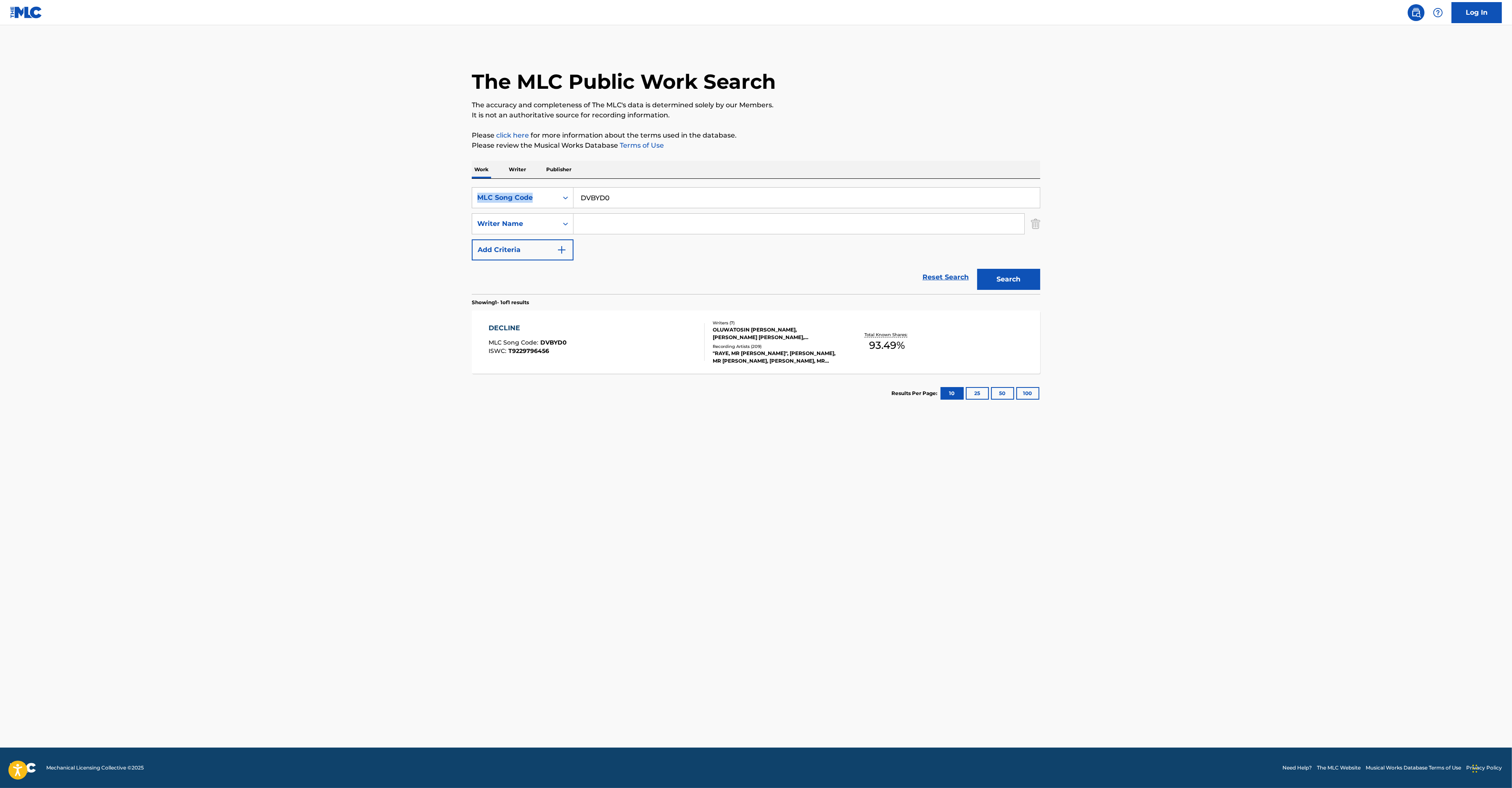
drag, startPoint x: 675, startPoint y: 210, endPoint x: 462, endPoint y: 196, distance: 213.5
click at [462, 196] on main "The MLC Public Work Search The accuracy and completeness of The MLC's data is d…" at bounding box center [756, 386] width 1512 height 722
drag, startPoint x: 650, startPoint y: 200, endPoint x: 414, endPoint y: 188, distance: 236.3
click at [573, 188] on input "DVBYD0" at bounding box center [807, 198] width 466 height 20
paste input "DV7NJ3"
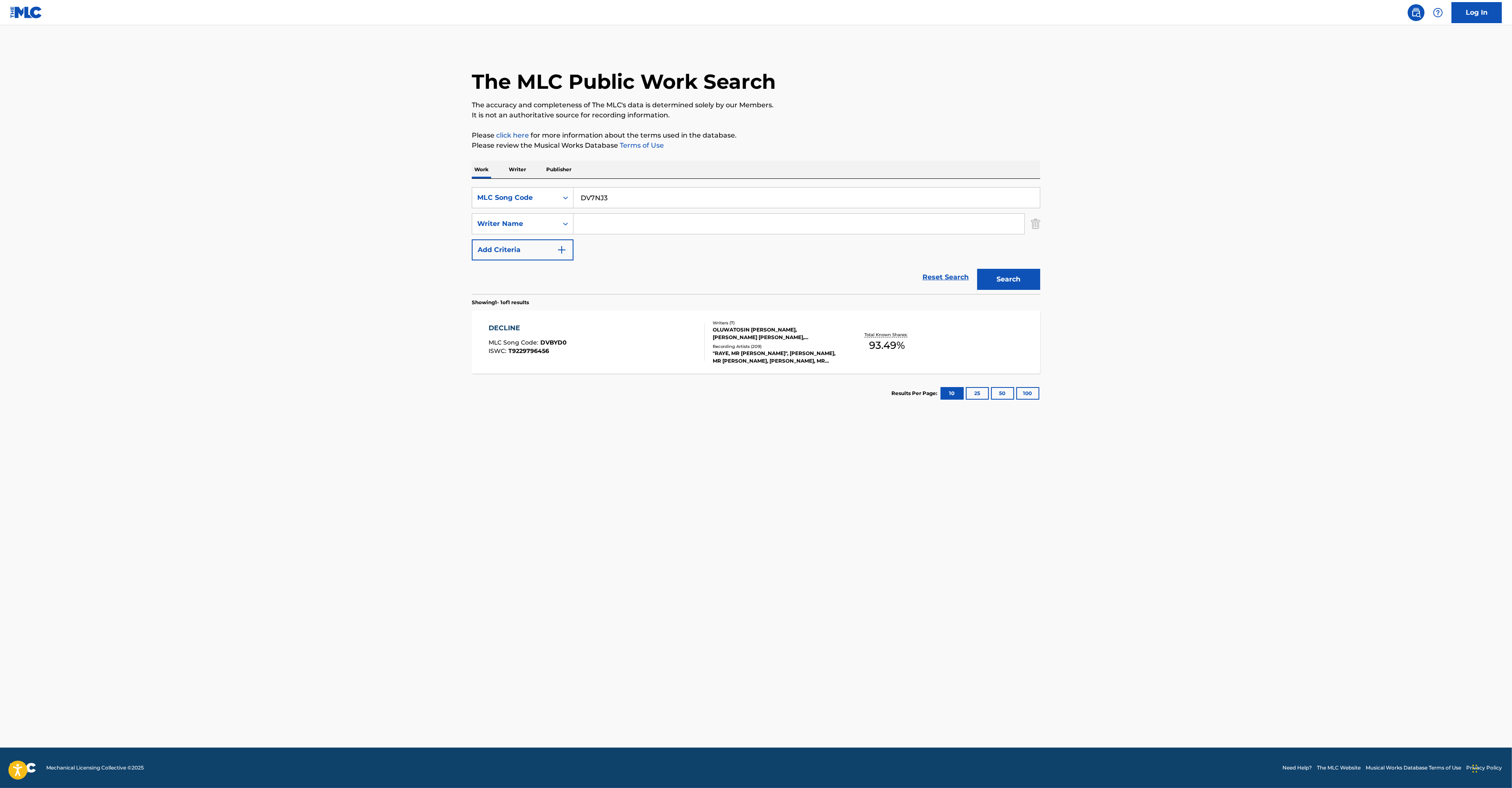
click at [579, 194] on input "DV7NJ3" at bounding box center [807, 198] width 466 height 20
click at [581, 194] on input "DV7NJ3" at bounding box center [807, 198] width 466 height 20
click at [585, 194] on input "DV7NJ3" at bounding box center [807, 198] width 466 height 20
click at [654, 195] on input "DV7NJ3" at bounding box center [807, 198] width 466 height 20
type input "DV7NJ3"
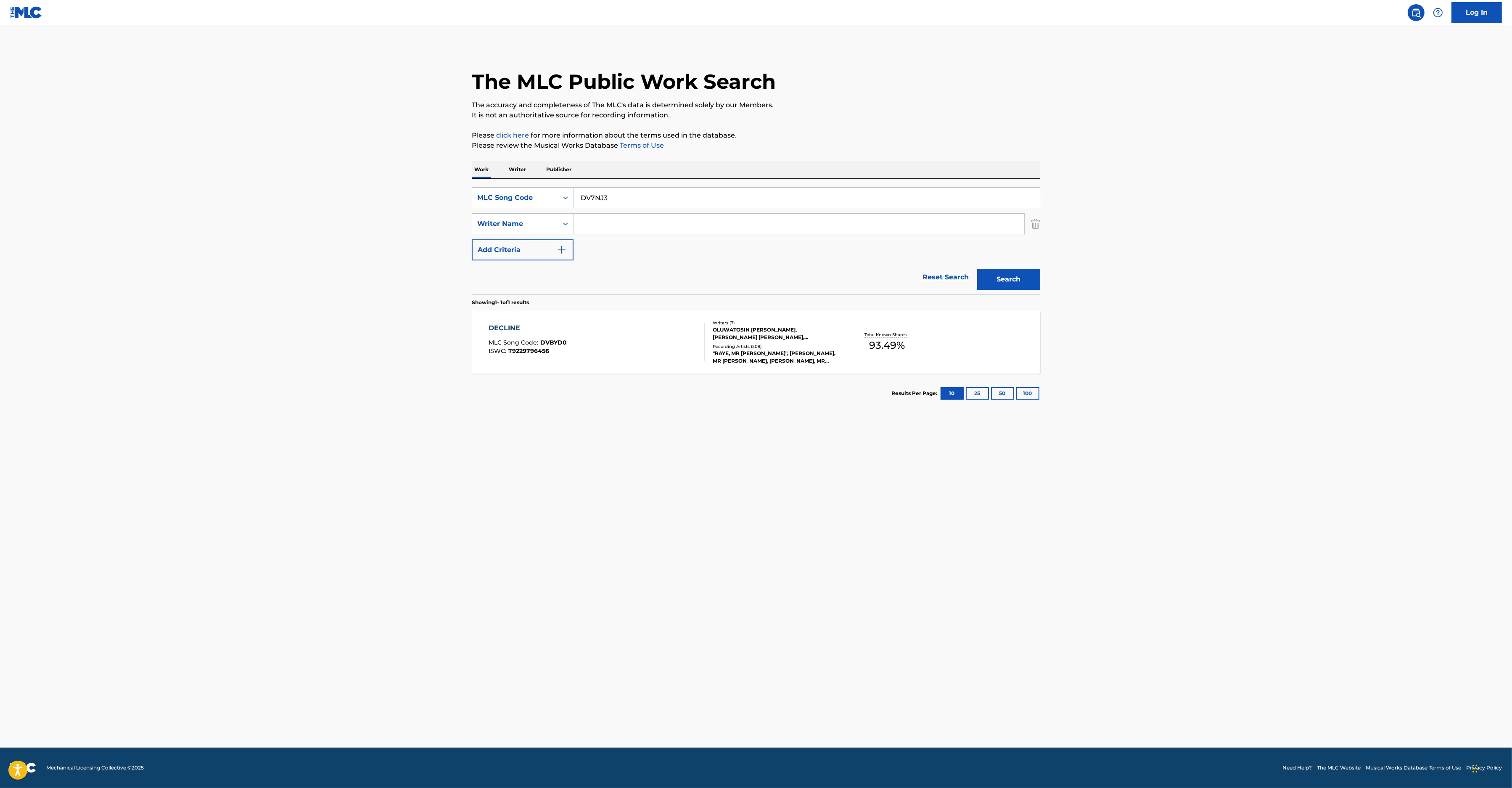
click at [1001, 268] on div "Search" at bounding box center [1006, 277] width 67 height 34
click at [1003, 276] on button "Search" at bounding box center [1009, 279] width 63 height 21
click at [605, 343] on div "DIRTY WORK MLC Song Code : DV7NJ3 ISWC : T9169225745" at bounding box center [597, 342] width 216 height 38
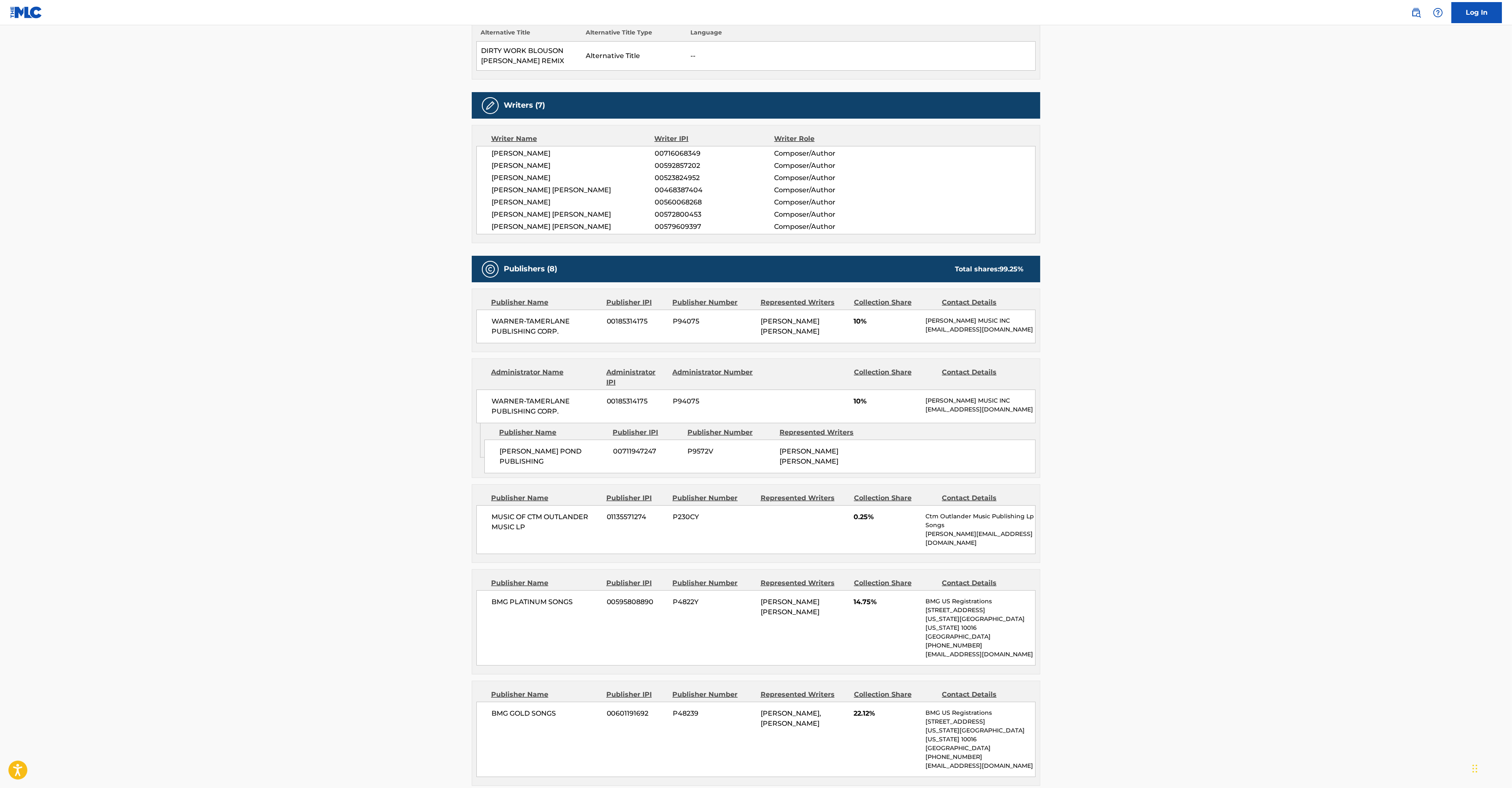
scroll to position [304, 0]
